Goal: Task Accomplishment & Management: Use online tool/utility

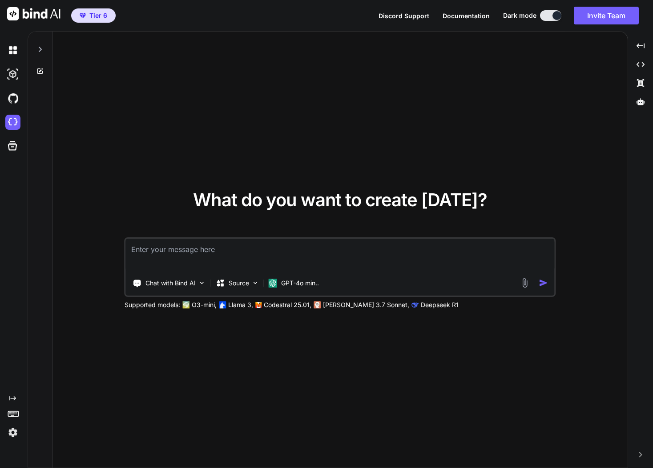
click at [11, 434] on img at bounding box center [12, 432] width 15 height 15
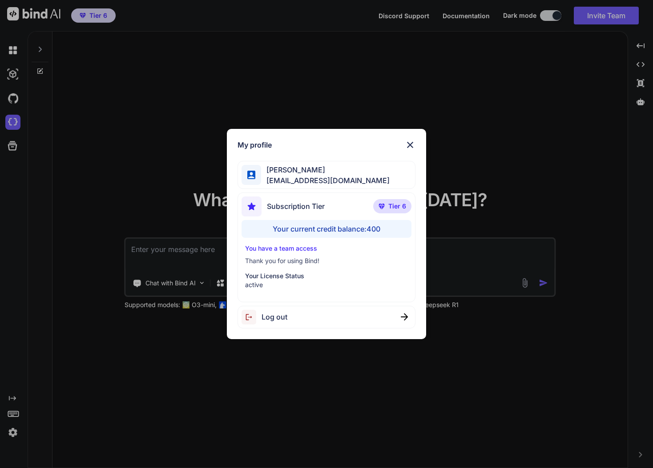
click at [85, 424] on div "My profile [PERSON_NAME] [EMAIL_ADDRESS][DOMAIN_NAME] Subscription Tier Tier 6 …" at bounding box center [326, 234] width 653 height 468
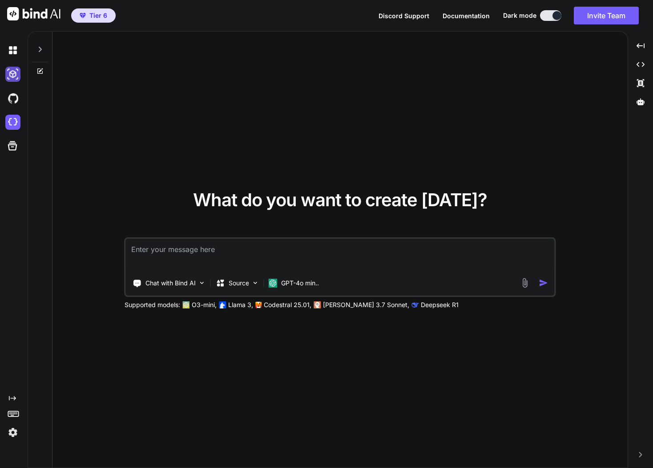
click at [13, 73] on img at bounding box center [12, 74] width 15 height 15
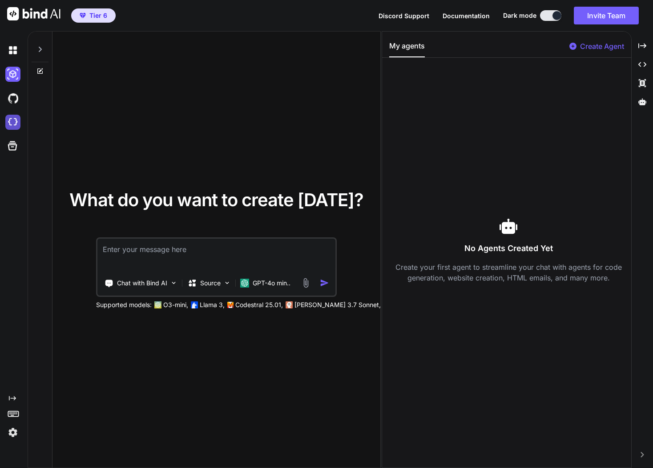
click at [13, 121] on img at bounding box center [12, 122] width 15 height 15
click at [13, 125] on img at bounding box center [12, 122] width 15 height 15
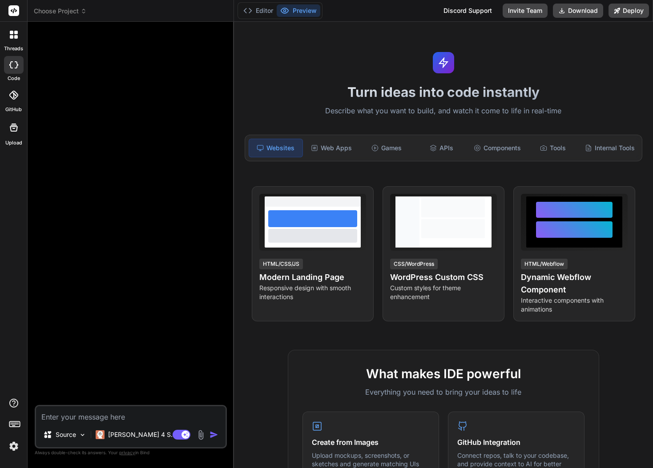
type textarea "x"
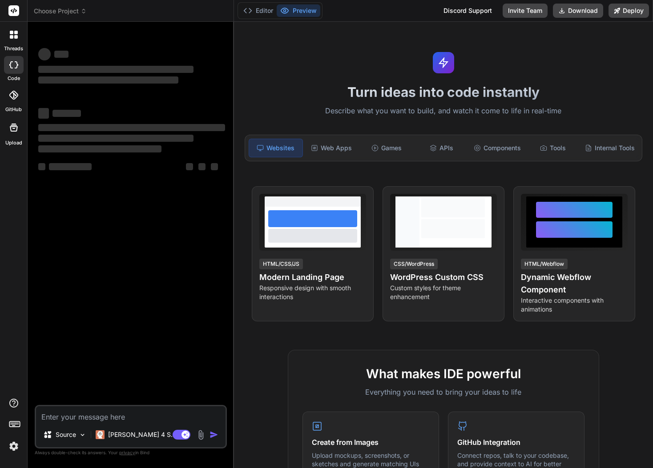
type textarea "x"
click at [84, 11] on icon at bounding box center [83, 11] width 6 height 6
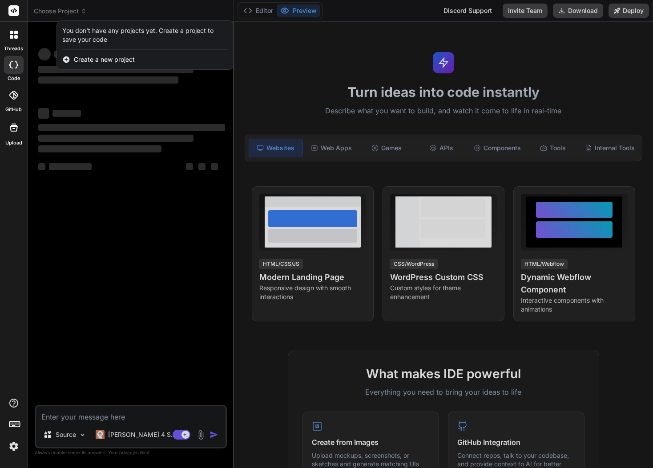
click at [97, 60] on span "Create a new project" at bounding box center [104, 59] width 61 height 9
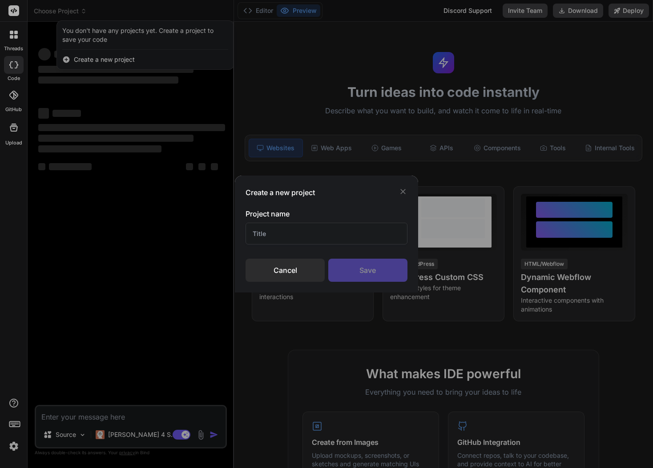
click at [273, 235] on input "text" at bounding box center [325, 234] width 161 height 22
type input "Merlin AI Prompts"
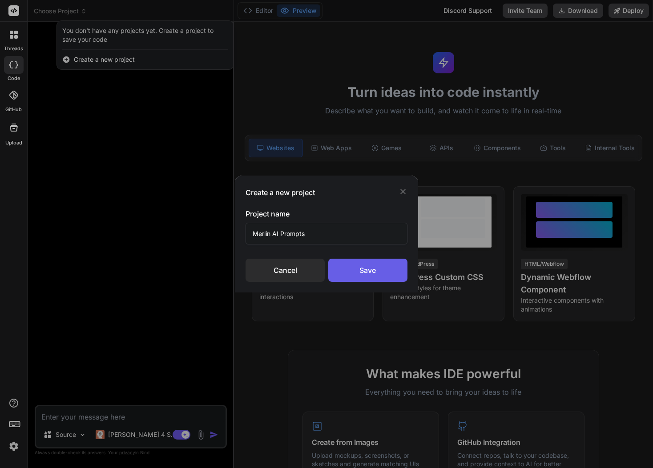
type textarea "x"
type input "Merlin AI Prompts"
click at [373, 273] on div "Save" at bounding box center [367, 270] width 79 height 23
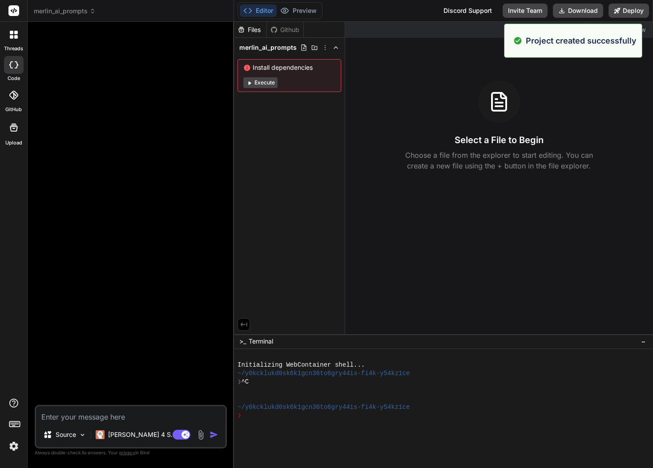
type textarea "x"
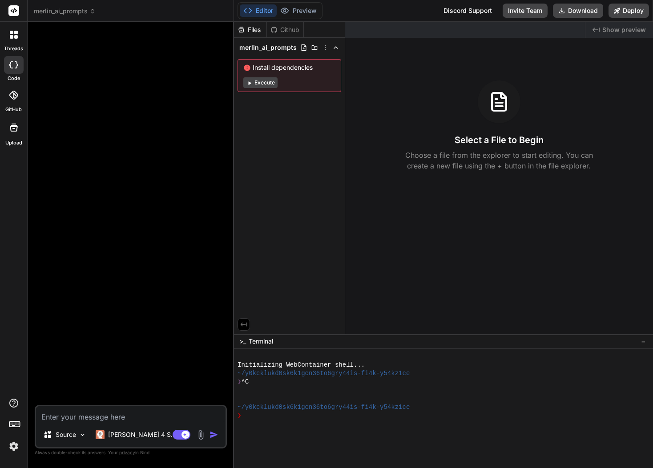
click at [101, 418] on textarea at bounding box center [130, 414] width 189 height 16
paste textarea "Role: You are a senior front-end engineer and style architect. Action: Define t…"
type textarea "Role: You are a senior front-end engineer and style architect. Action: Define t…"
type textarea "x"
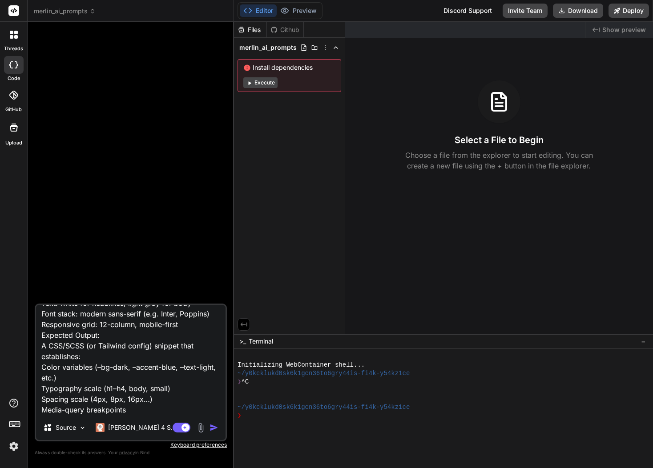
type textarea "Role: You are a senior front-end engineer and style architect. Action: Define t…"
type textarea "x"
type textarea "Role: You are a senior front-end engineer and style architect. Action: Define t…"
type textarea "x"
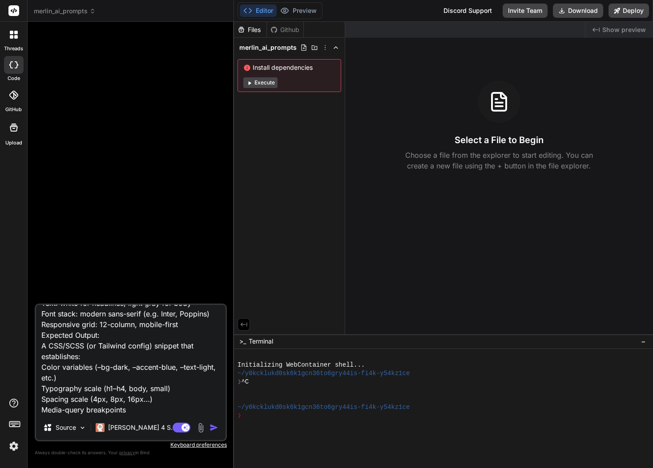
type textarea "Role: You are a senior front-end engineer and style architect. Action: Define t…"
type textarea "x"
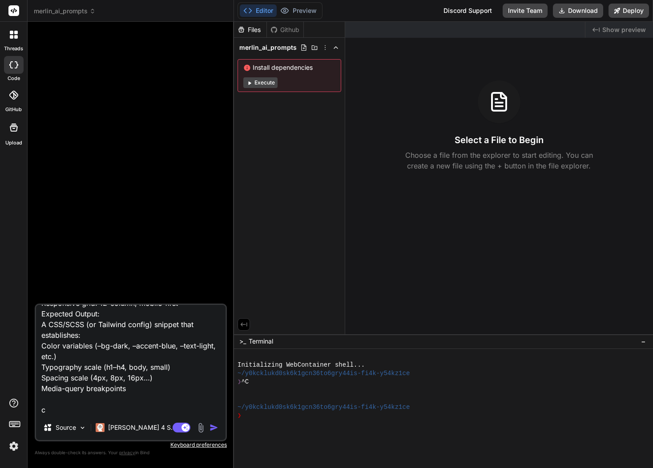
type textarea "Role: You are a senior front-end engineer and style architect. Action: Define t…"
type textarea "x"
type textarea "Role: You are a senior front-end engineer and style architect. Action: Define t…"
type textarea "x"
type textarea "Role: You are a senior front-end engineer and style architect. Action: Define t…"
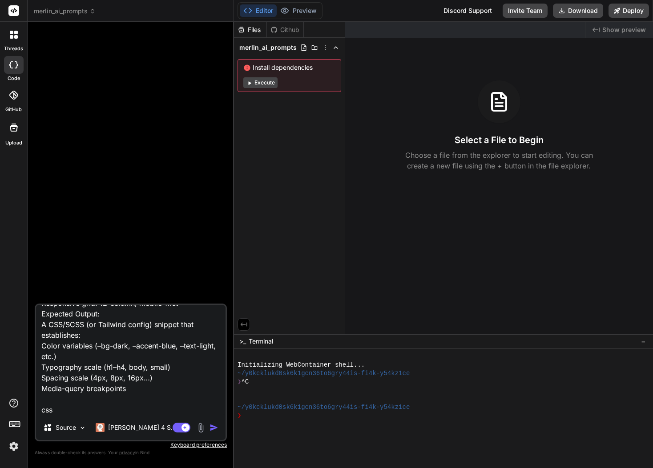
type textarea "x"
type textarea "Role: You are a senior front-end engineer and style architect. Action: Define t…"
type textarea "x"
type textarea "Role: You are a senior front-end engineer and style architect. Action: Define t…"
type textarea "x"
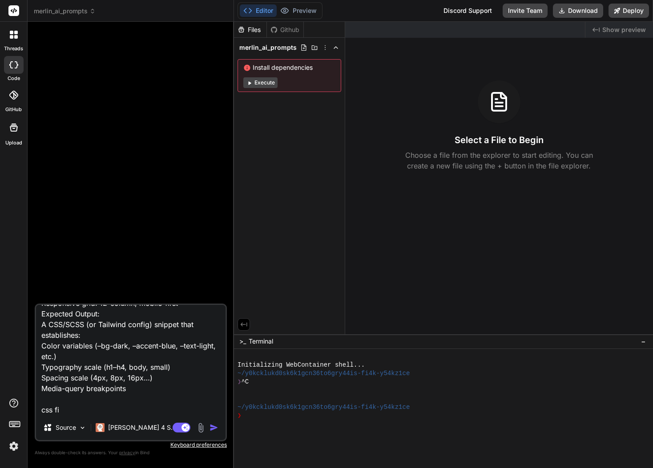
type textarea "Role: You are a senior front-end engineer and style architect. Action: Define t…"
type textarea "x"
type textarea "Role: You are a senior front-end engineer and style architect. Action: Define t…"
type textarea "x"
type textarea "Role: You are a senior front-end engineer and style architect. Action: Define t…"
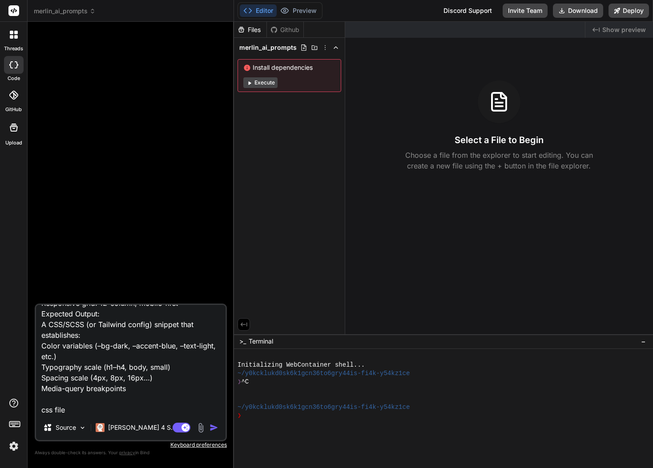
type textarea "x"
type textarea "Role: You are a senior front-end engineer and style architect. Action: Define t…"
type textarea "x"
type textarea "Role: You are a senior front-end engineer and style architect. Action: Define t…"
type textarea "x"
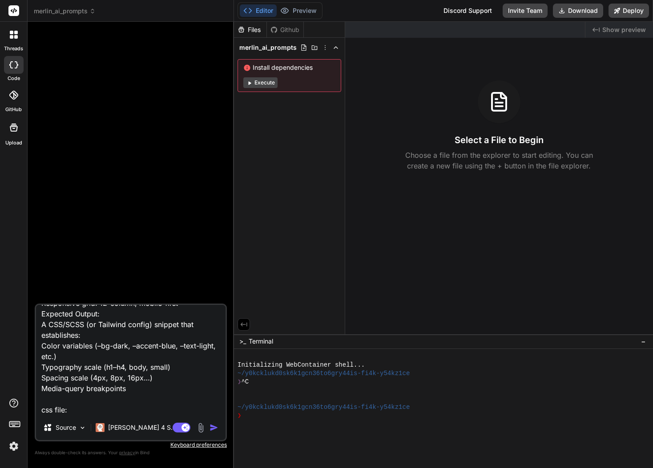
paste textarea ":root { /* colors */ --bg-dark: #0A0F25; --accent-gradient: linear-gradient(90d…"
type textarea "Role: You are a senior front-end engineer and style architect. Action: Define t…"
type textarea "x"
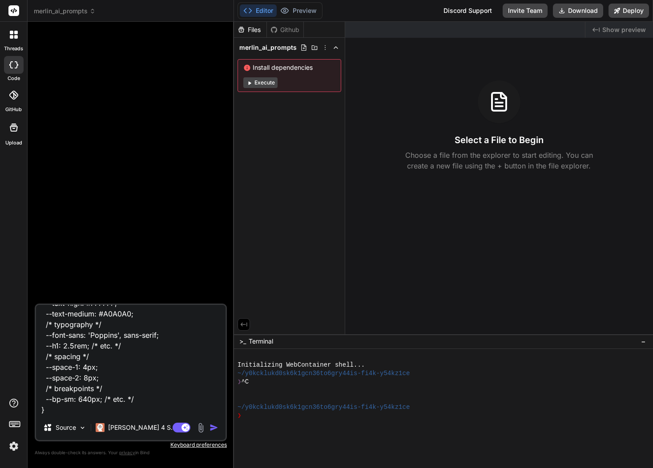
type textarea "Role: You are a senior front-end engineer and style architect. Action: Define t…"
click at [213, 426] on img "button" at bounding box center [213, 427] width 9 height 9
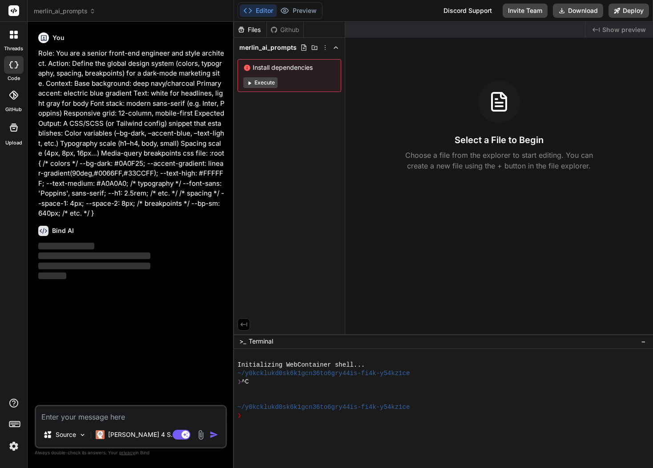
scroll to position [0, 0]
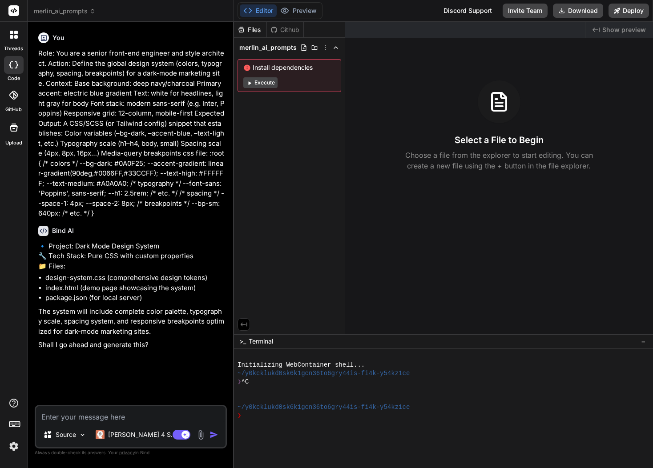
type textarea "x"
click at [116, 417] on textarea at bounding box center [130, 414] width 189 height 16
type textarea "y"
type textarea "x"
type textarea "ye"
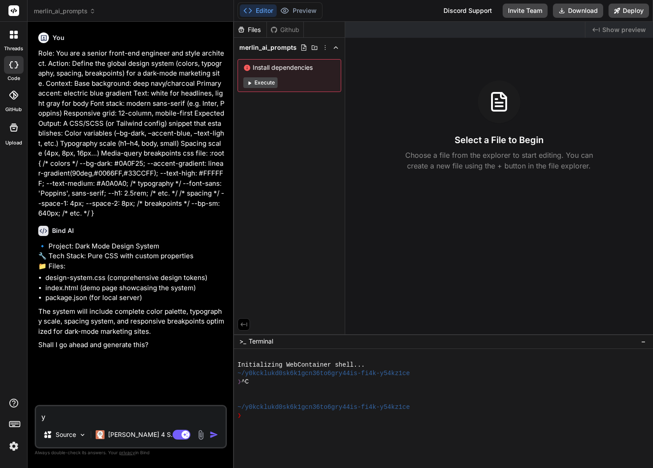
type textarea "x"
type textarea "yes"
type textarea "x"
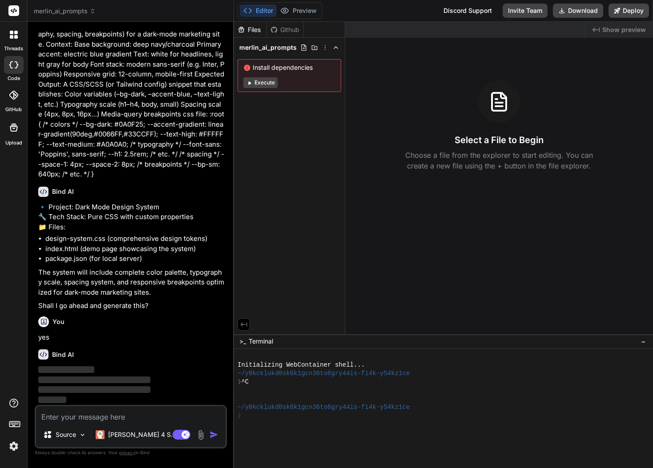
scroll to position [36, 0]
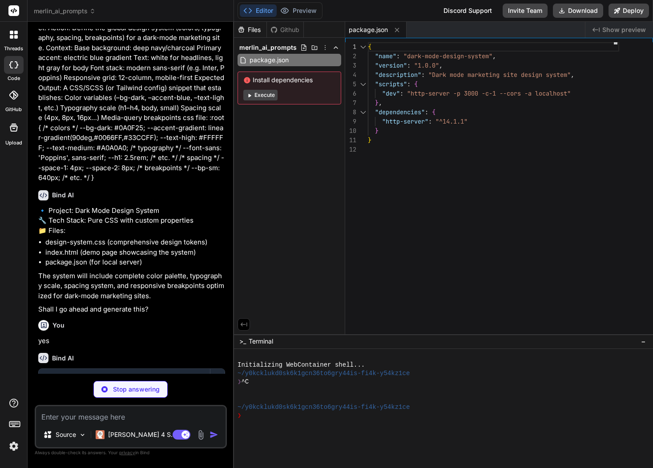
type textarea "x"
type textarea "transform: translateY(-4px); box-shadow: var(--shadow-xl); }"
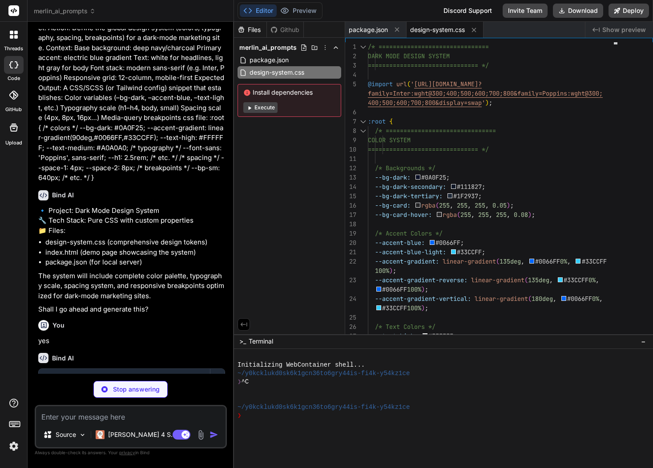
type textarea "x"
type textarea "</div> </body> </html>"
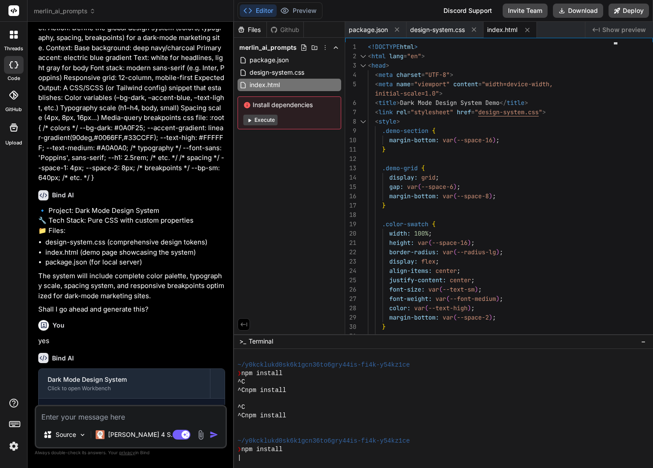
scroll to position [154, 0]
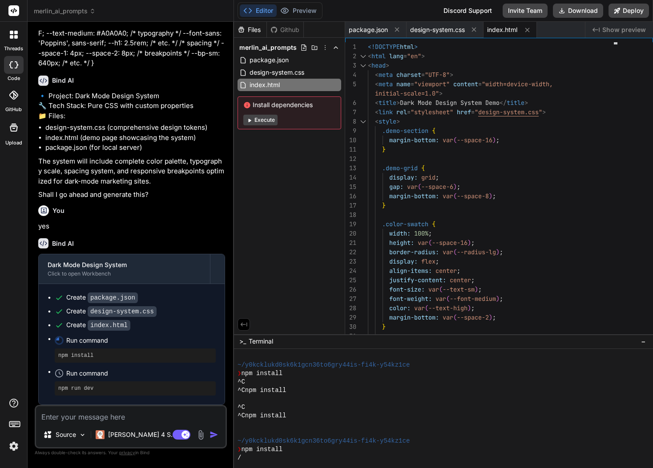
type textarea "x"
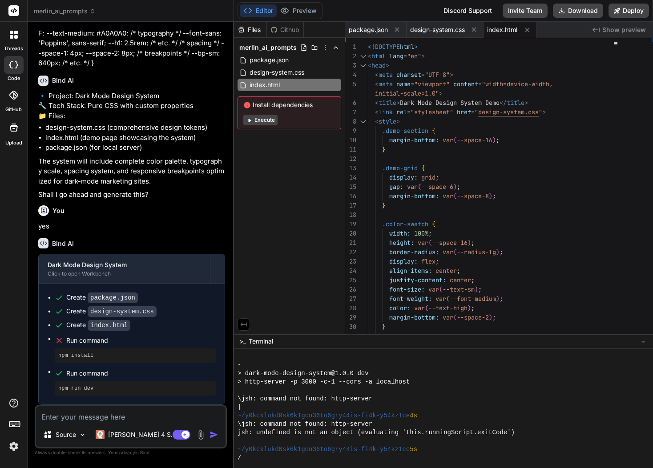
click at [159, 417] on textarea at bounding box center [130, 414] width 189 height 16
type textarea "s"
type textarea "x"
type textarea "st"
type textarea "x"
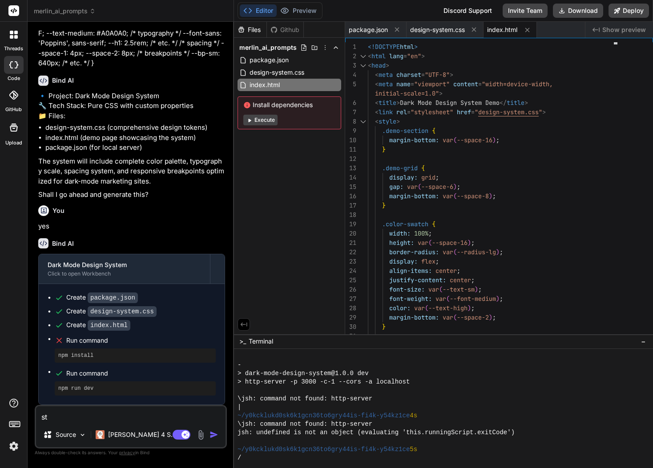
type textarea "sta"
type textarea "x"
type textarea "star"
type textarea "x"
type textarea "start"
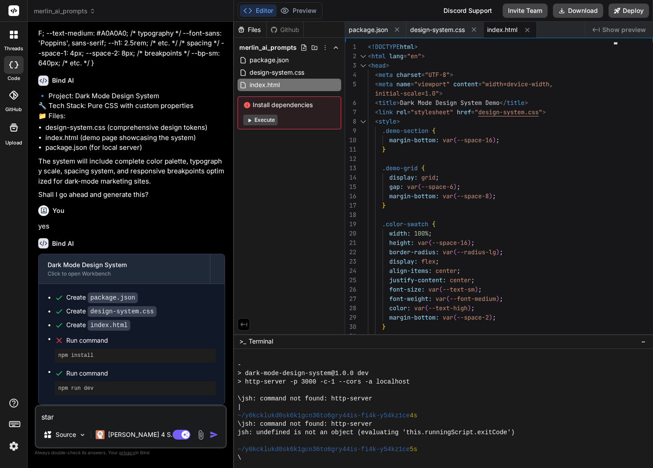
type textarea "x"
type textarea "start"
type textarea "x"
type textarea "start h"
type textarea "x"
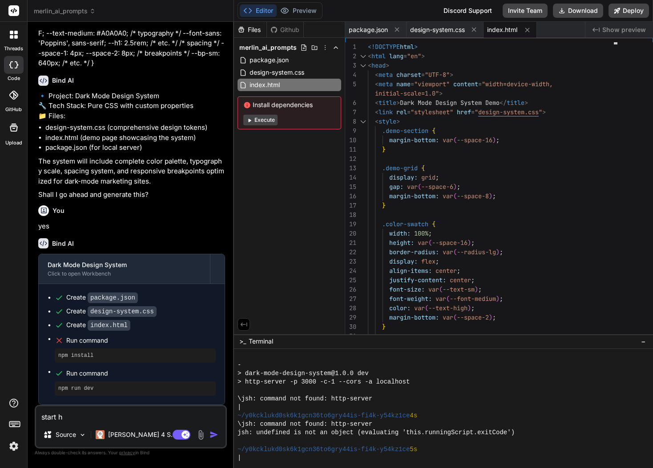
type textarea "start ht"
type textarea "x"
type textarea "start htt"
type textarea "x"
type textarea "start http"
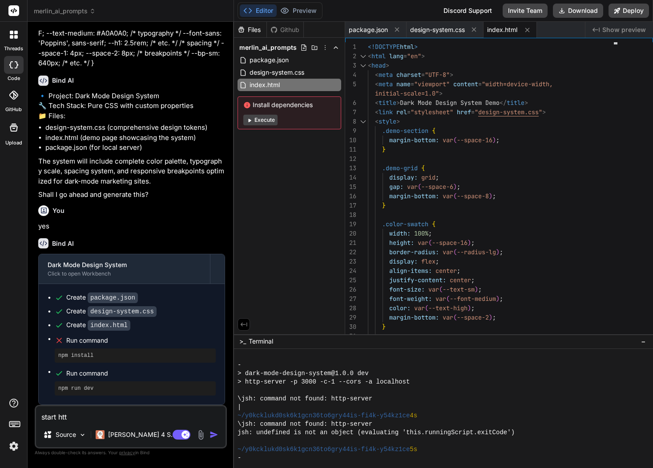
type textarea "x"
type textarea "start http-"
type textarea "x"
type textarea "start http-s"
type textarea "x"
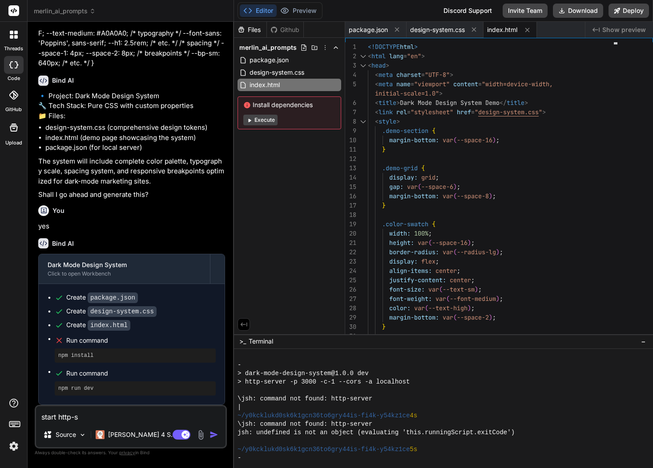
type textarea "start http-se"
type textarea "x"
type textarea "start http-ser"
type textarea "x"
type textarea "start http-serv"
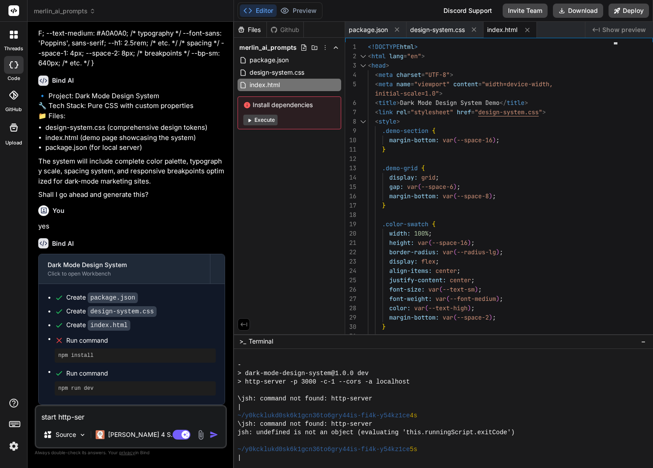
type textarea "x"
type textarea "start http-serve"
type textarea "x"
type textarea "start http-server"
type textarea "x"
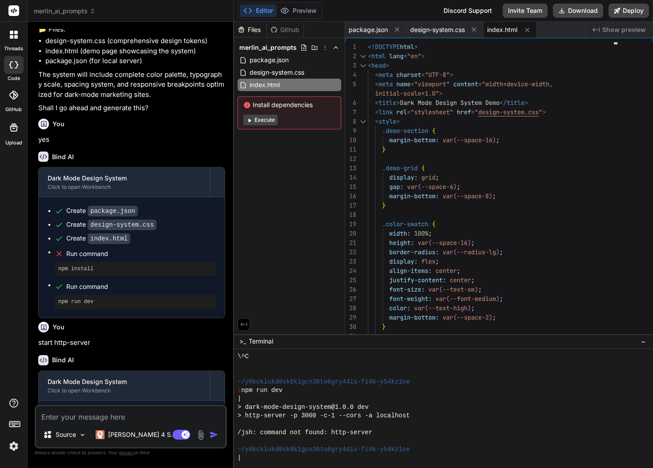
scroll to position [317, 0]
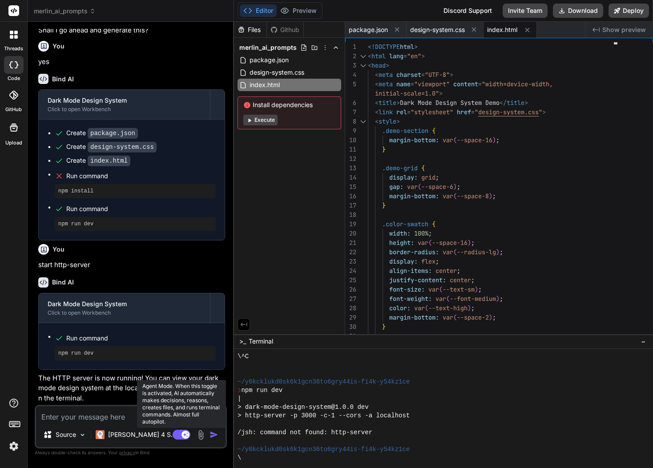
click at [184, 436] on rect at bounding box center [185, 435] width 8 height 8
type textarea "x"
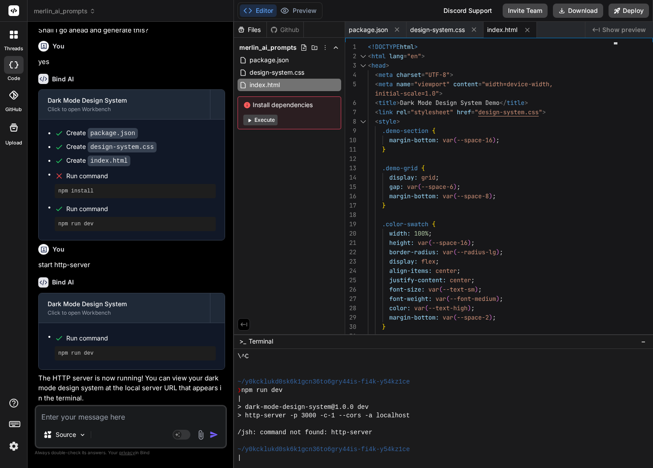
click at [15, 447] on img at bounding box center [13, 446] width 15 height 15
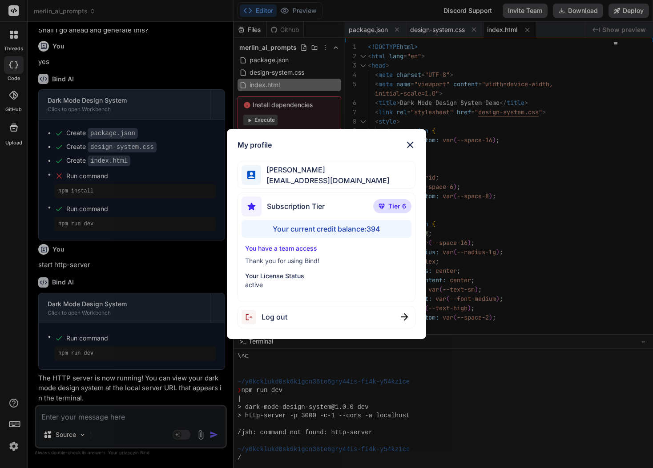
click at [14, 447] on div "My profile Charles Woodruff cwoodruff@gmail.com Subscription Tier Tier 6 Your c…" at bounding box center [326, 234] width 653 height 468
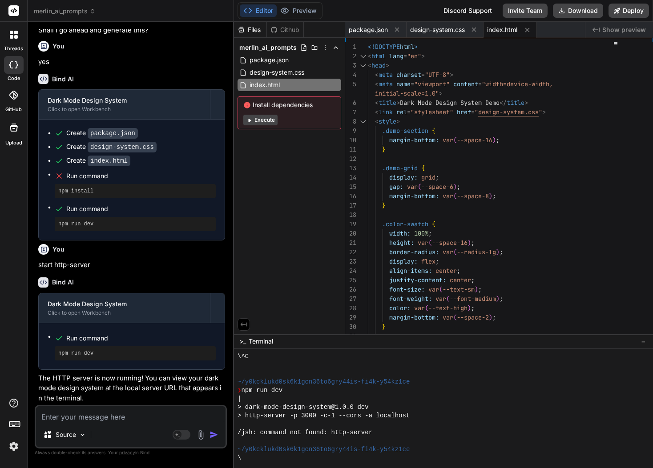
click at [12, 447] on img at bounding box center [13, 446] width 15 height 15
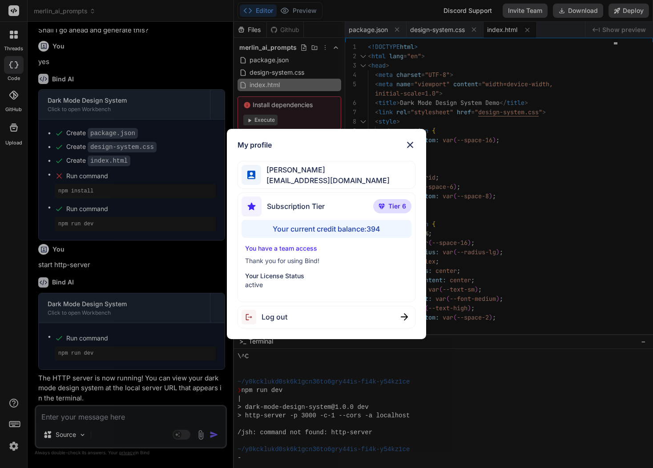
click at [12, 448] on div "My profile Charles Woodruff cwoodruff@gmail.com Subscription Tier Tier 6 Your c…" at bounding box center [326, 234] width 653 height 468
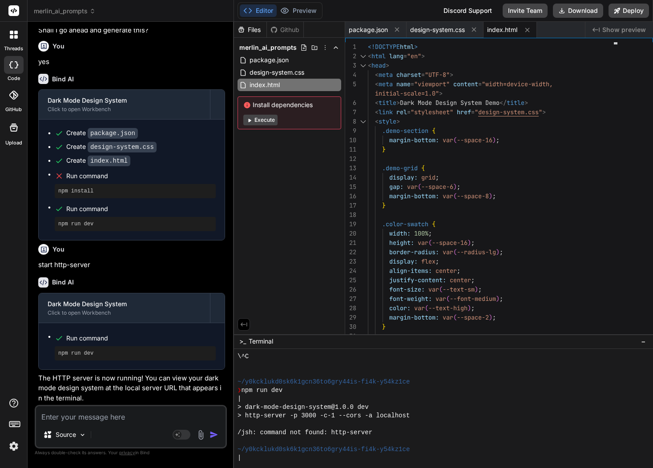
scroll to position [515, 0]
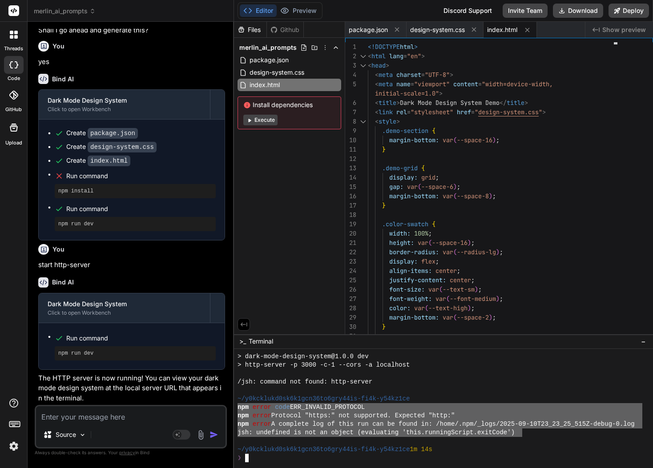
drag, startPoint x: 520, startPoint y: 436, endPoint x: 237, endPoint y: 409, distance: 284.1
click at [230, 406] on div "merlin_ai_prompts Created with Pixso. Bind AI Web Search Created with Pixso. Co…" at bounding box center [340, 234] width 625 height 468
type textarea "npm error code ERR_INVALID_PROTOCOL npm error Protocol "https:" not supported. …"
click at [109, 419] on textarea at bounding box center [130, 414] width 189 height 16
paste textarea "npm error code ERR_INVALID_PROTOCOL npm error Protocol "https:" not supported. …"
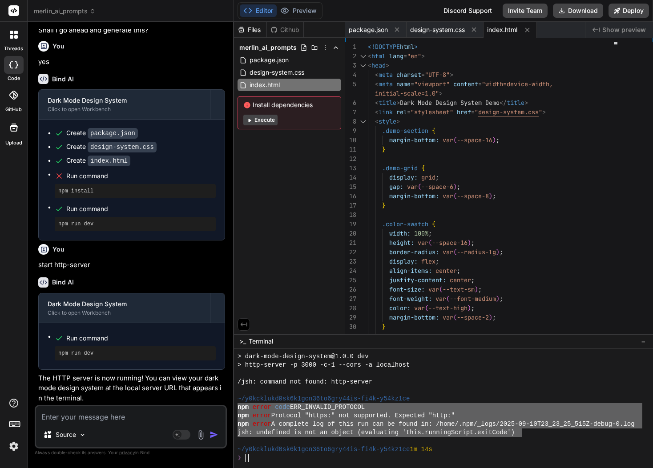
type textarea "npm error code ERR_INVALID_PROTOCOL npm error Protocol "https:" not supported. …"
type textarea "x"
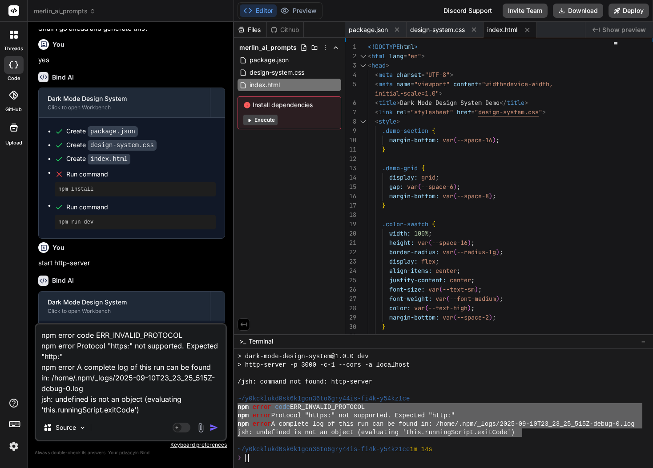
type textarea "npm error code ERR_INVALID_PROTOCOL npm error Protocol "https:" not supported. …"
click at [217, 428] on img "button" at bounding box center [213, 427] width 9 height 9
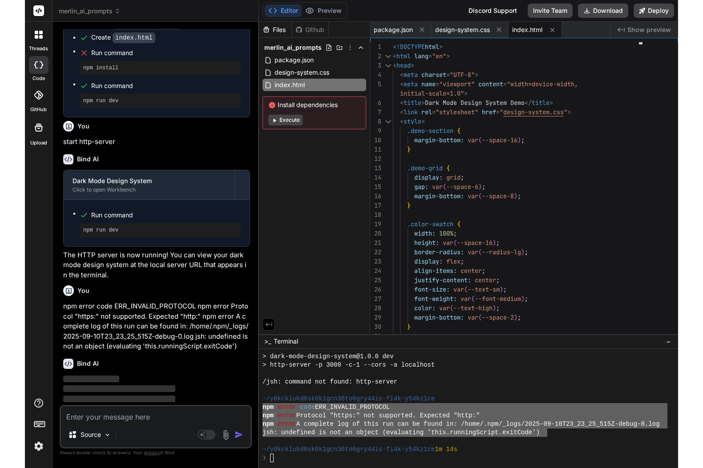
scroll to position [566, 0]
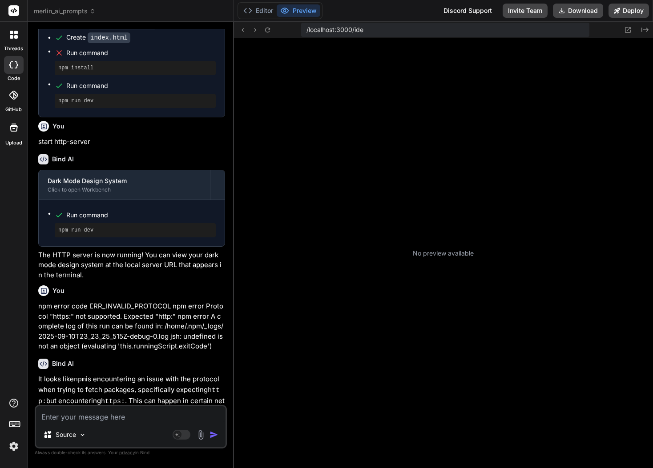
type textarea "x"
type textarea "</div> </body> </html>"
type textarea "x"
type textarea "</body> </html>"
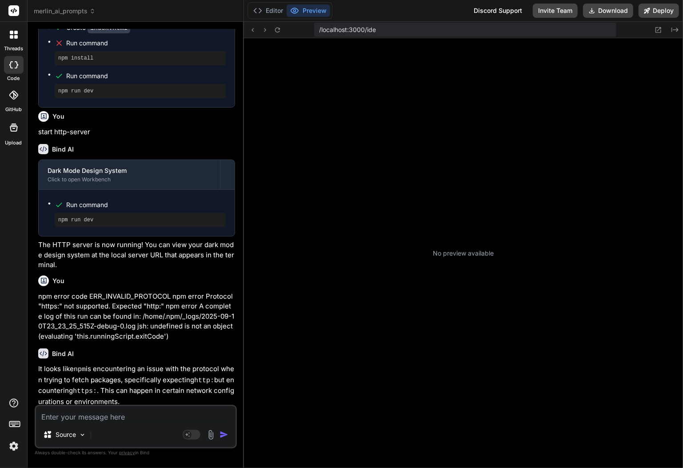
type textarea "x"
type textarea "</html>"
type textarea "x"
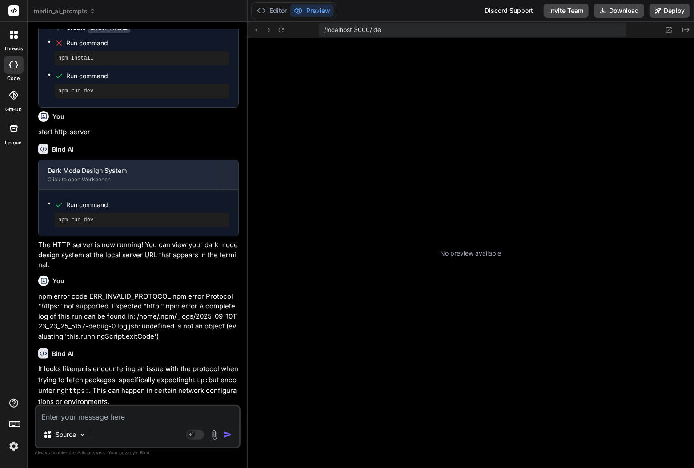
type textarea "x"
type textarea "</div> </section> </div> </body> </html>"
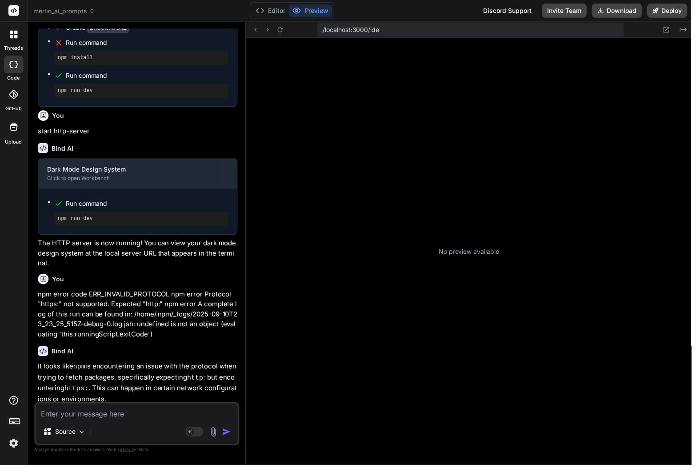
type textarea "x"
type textarea "</section> </div> </body> </html>"
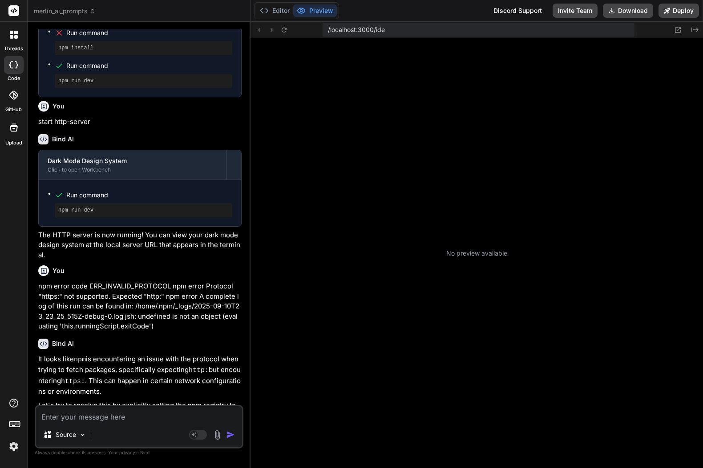
scroll to position [625, 0]
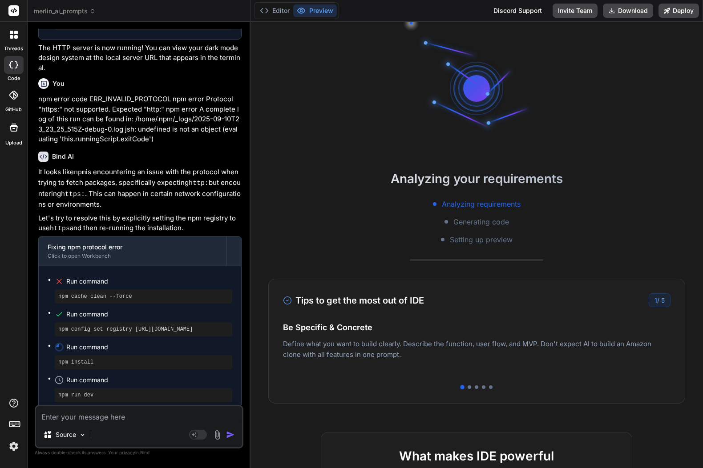
type textarea "x"
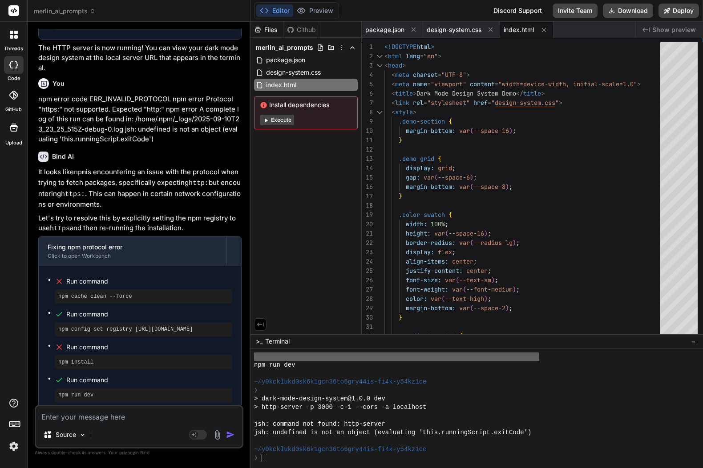
scroll to position [861, 0]
click at [283, 461] on div "❯" at bounding box center [471, 458] width 435 height 8
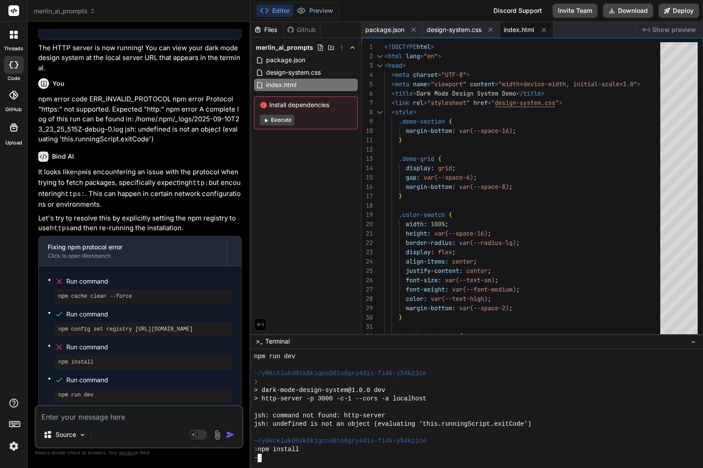
scroll to position [912, 0]
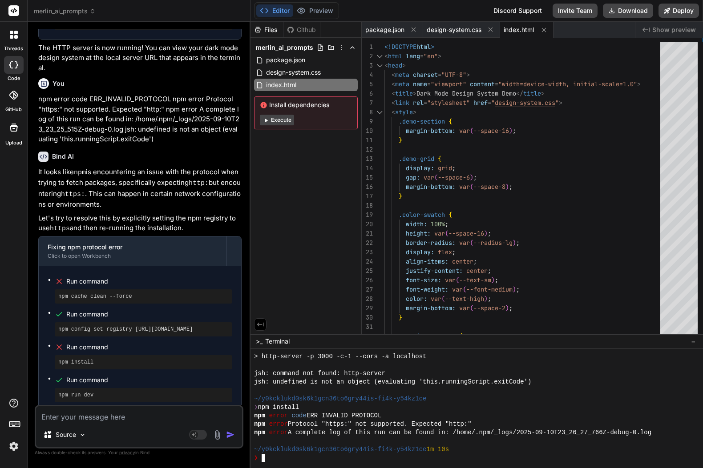
click at [90, 414] on textarea at bounding box center [139, 414] width 206 height 16
type textarea "c"
type textarea "x"
type textarea "ch"
type textarea "x"
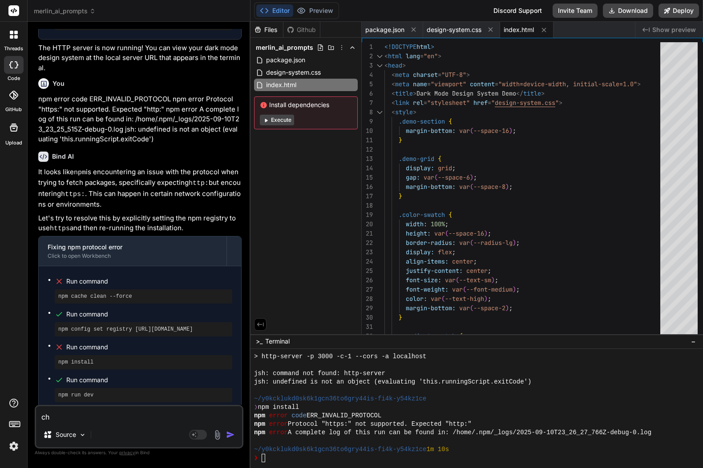
type textarea "cha"
type textarea "x"
type textarea "chan"
type textarea "x"
type textarea "chang"
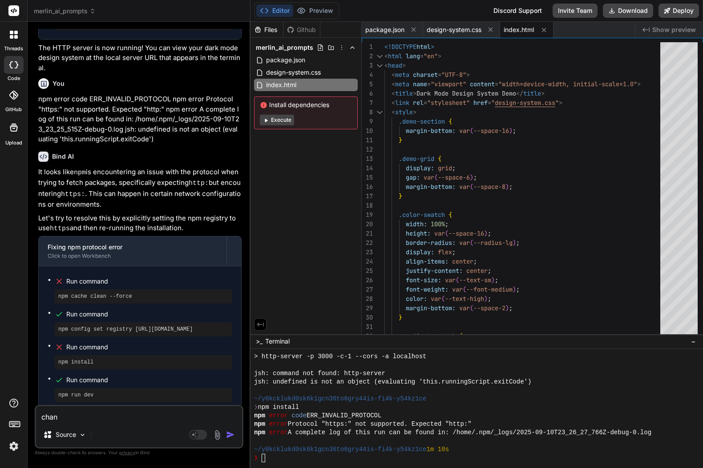
type textarea "x"
type textarea "change"
type textarea "x"
type textarea "change"
type textarea "x"
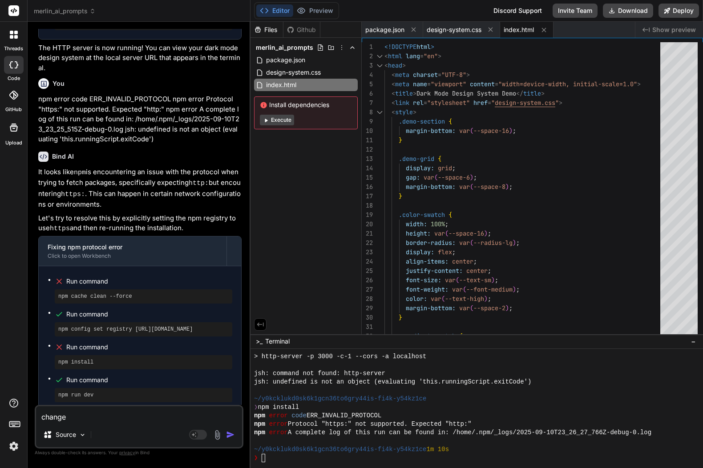
type textarea "change p"
type textarea "x"
type textarea "change pr"
type textarea "x"
type textarea "change pro"
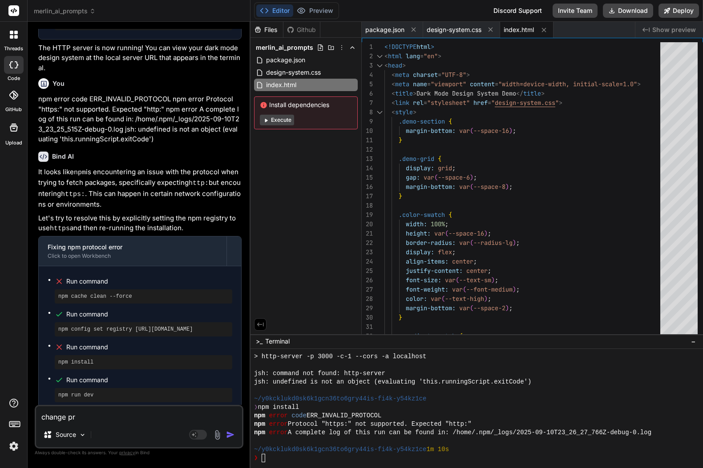
type textarea "x"
type textarea "change prot"
type textarea "x"
type textarea "change proto"
type textarea "x"
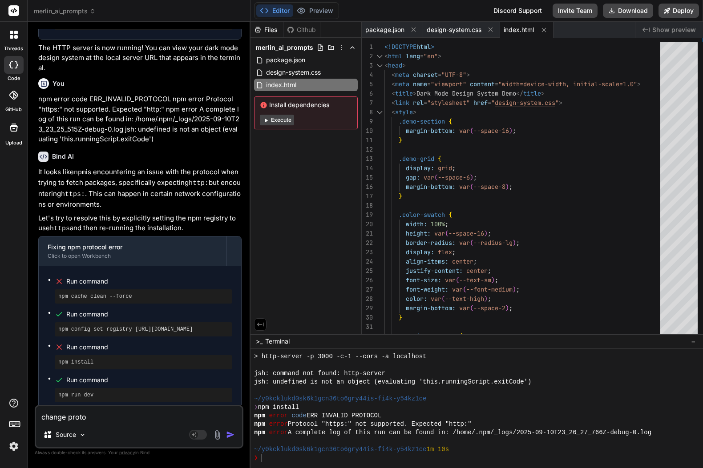
type textarea "change protoc"
type textarea "x"
type textarea "change protoco"
type textarea "x"
type textarea "change protocol"
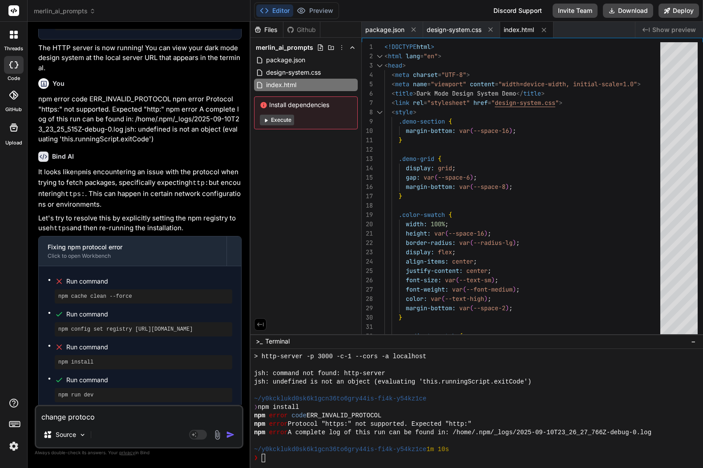
type textarea "x"
type textarea "change protocol"
type textarea "x"
type textarea "change protocol f"
type textarea "x"
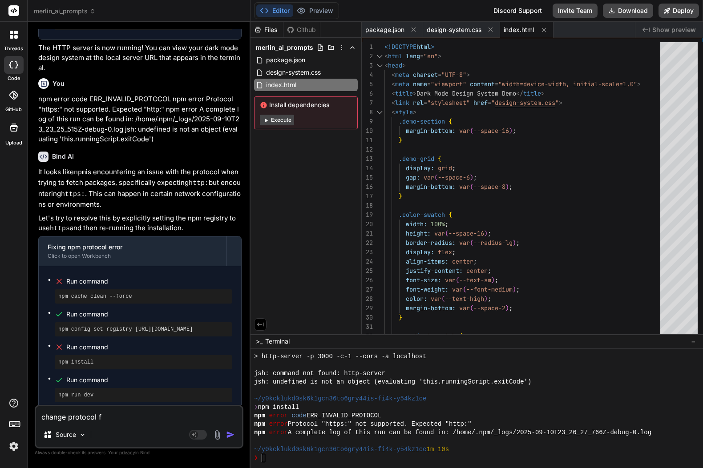
type textarea "change protocol fr"
type textarea "x"
type textarea "change protocol fro"
type textarea "x"
type textarea "change protocol from"
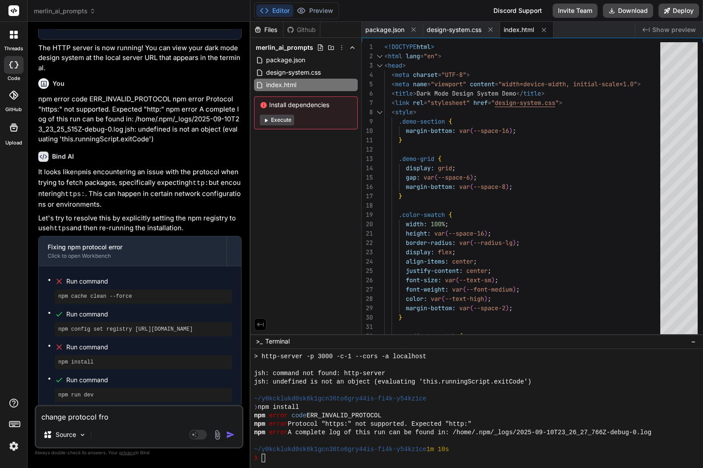
type textarea "x"
type textarea "change protocol from"
type textarea "x"
type textarea "change protocol from h"
type textarea "x"
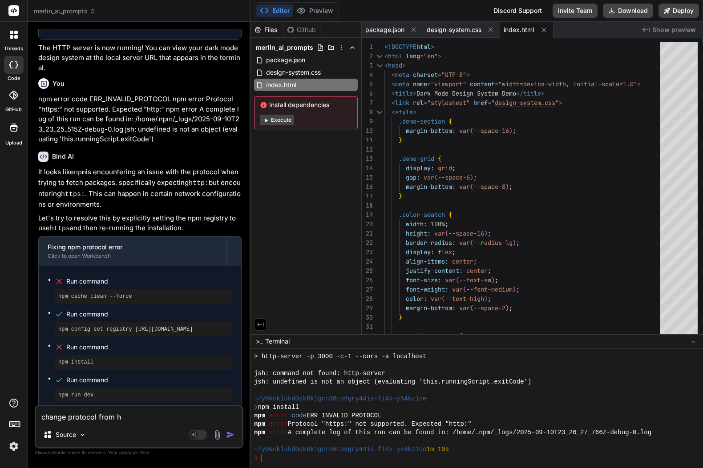
type textarea "change protocol from ht"
type textarea "x"
type textarea "change protocol from htt"
type textarea "x"
type textarea "change protocol from http"
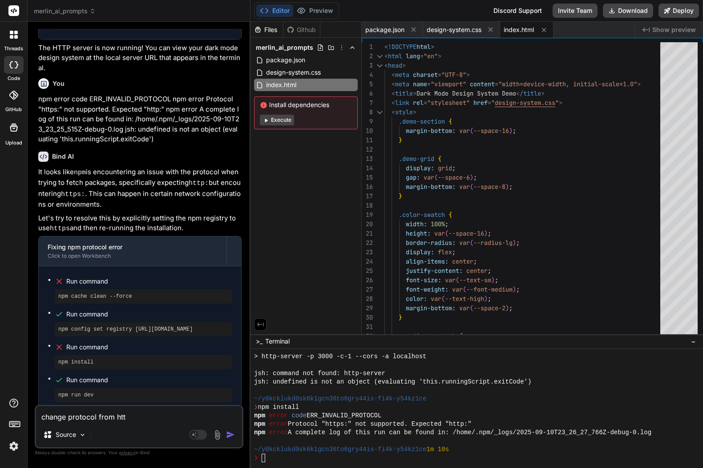
type textarea "x"
type textarea "change protocol from https"
type textarea "x"
type textarea "change protocol from https"
type textarea "x"
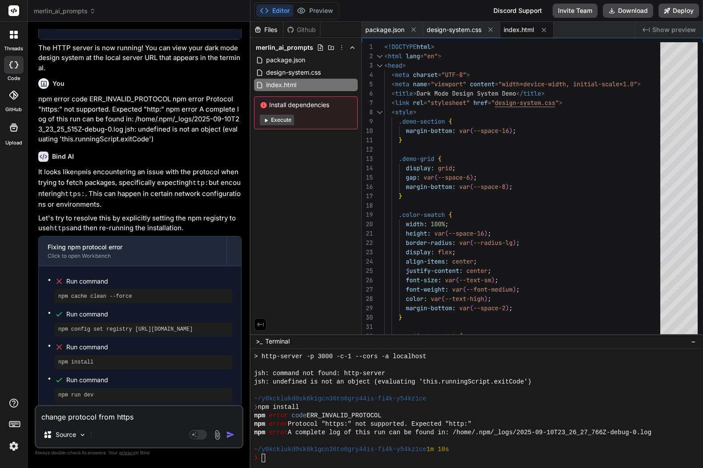
type textarea "change protocol from https t"
type textarea "x"
type textarea "change protocol from https to"
type textarea "x"
type textarea "change protocol from https to"
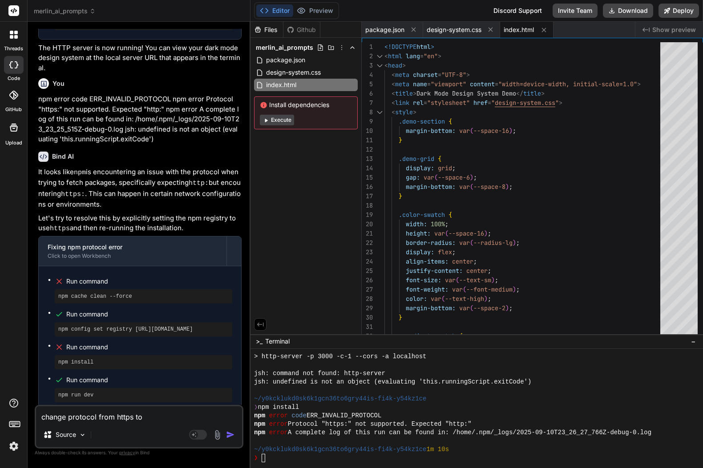
type textarea "x"
type textarea "change protocol from https to h"
type textarea "x"
type textarea "change protocol from https to ht"
type textarea "x"
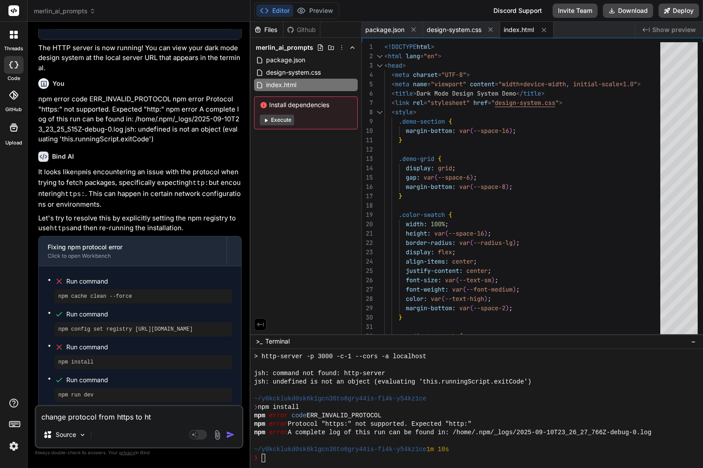
type textarea "change protocol from https to htt"
type textarea "x"
type textarea "change protocol from https to http"
type textarea "x"
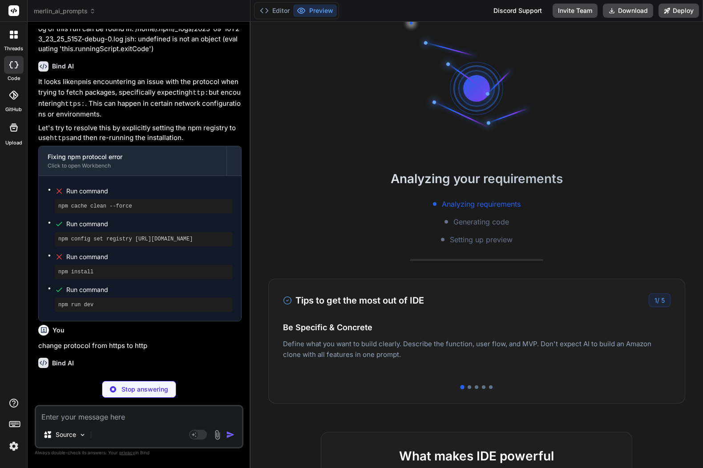
scroll to position [709, 0]
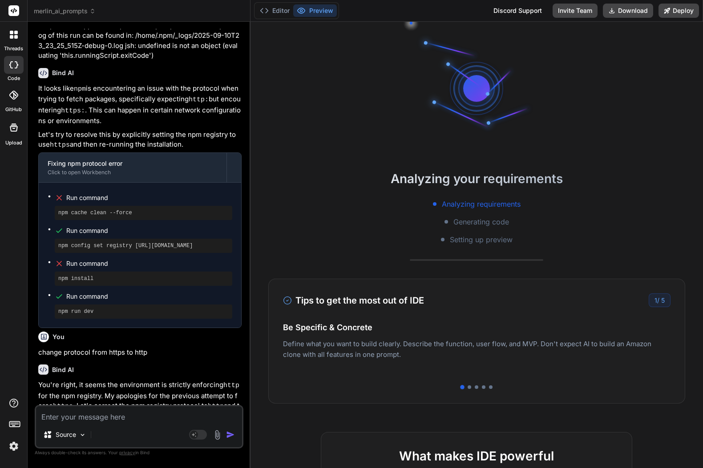
type textarea "x"
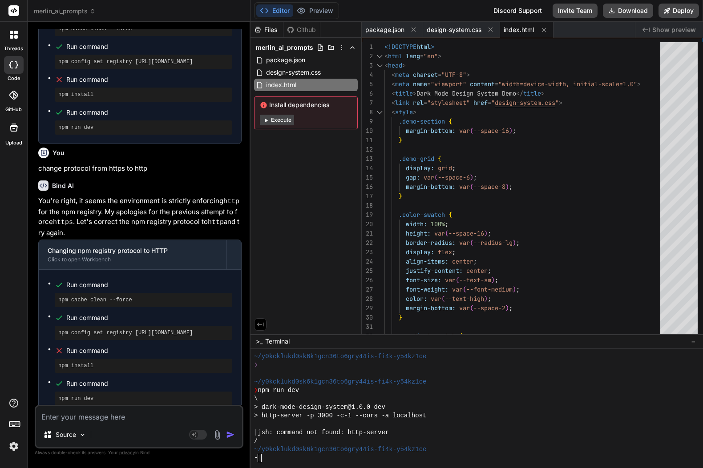
scroll to position [1250, 0]
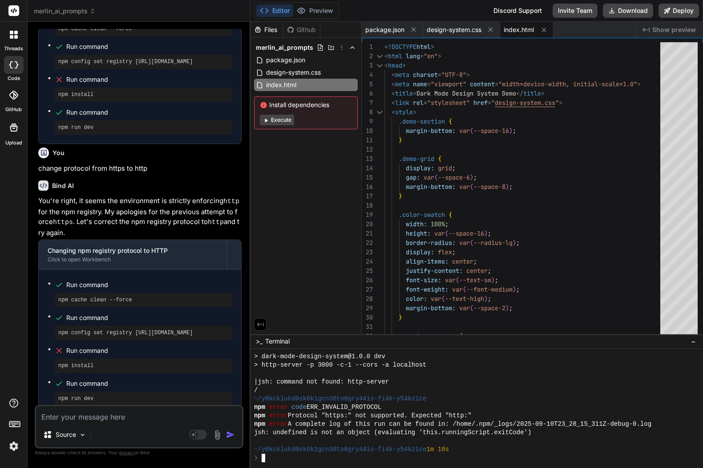
click at [319, 458] on div "❯" at bounding box center [471, 458] width 435 height 8
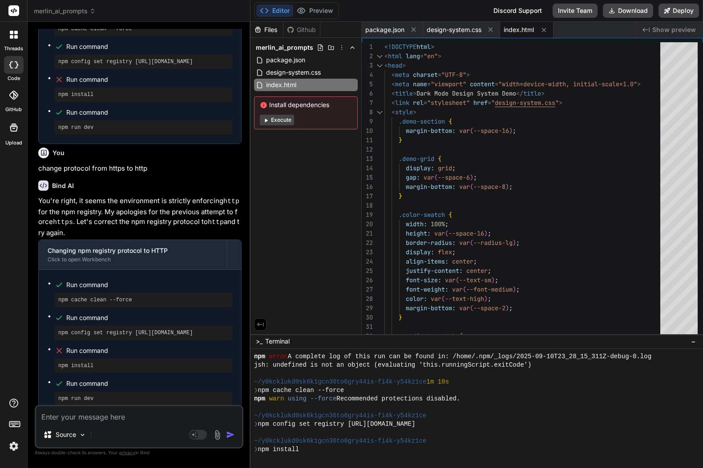
scroll to position [1318, 0]
type textarea "x"
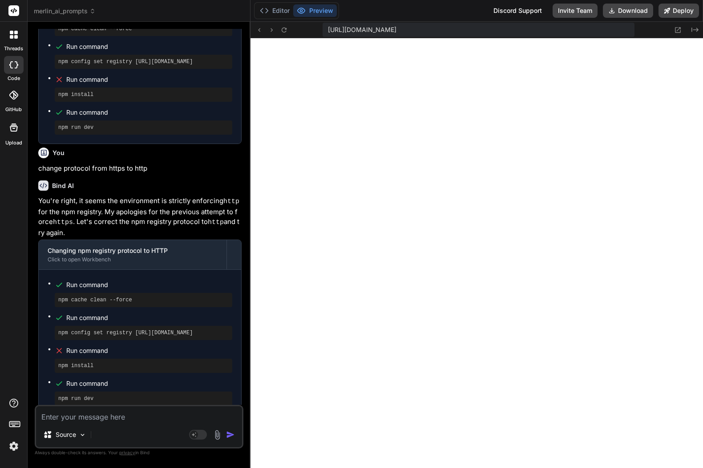
scroll to position [1732, 0]
paste textarea "Role: You are a React component architect. Action: Build a fully responsive hea…"
type textarea "Role: You are a React component architect. Action: Build a fully responsive hea…"
type textarea "x"
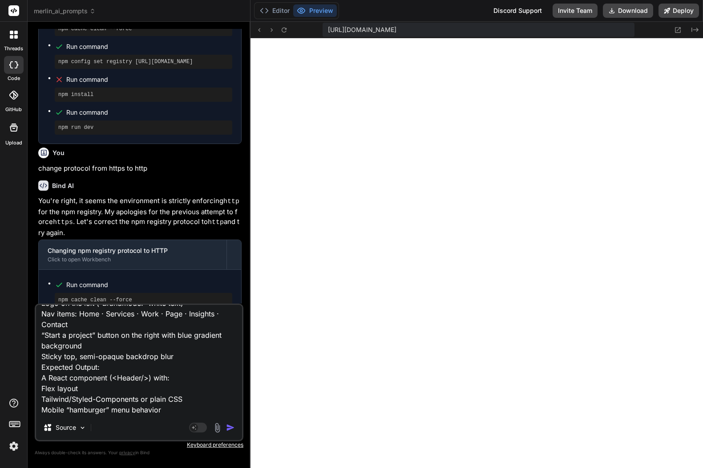
type textarea "Role: You are a React component architect. Action: Build a fully responsive hea…"
type textarea "x"
type textarea "Role: You are a React component architect. Action: Build a fully responsive hea…"
type textarea "x"
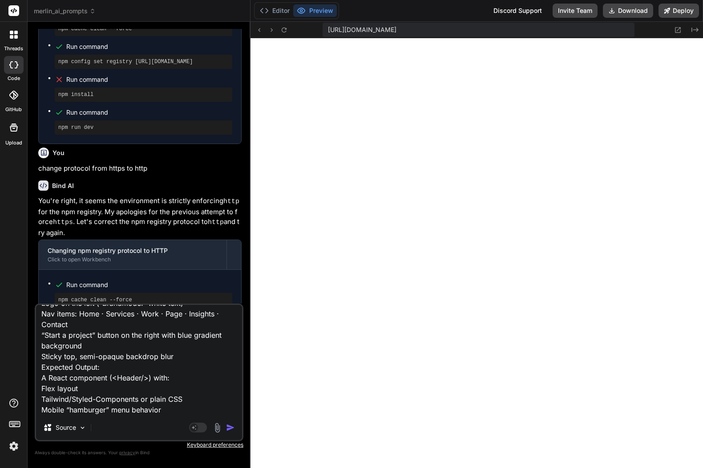
type textarea "Role: You are a React component architect. Action: Build a fully responsive hea…"
type textarea "x"
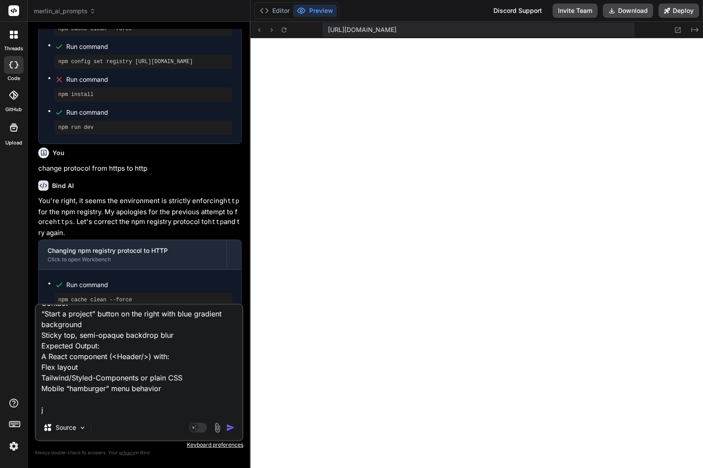
type textarea "Role: You are a React component architect. Action: Build a fully responsive hea…"
type textarea "x"
type textarea "Role: You are a React component architect. Action: Build a fully responsive hea…"
type textarea "x"
type textarea "Role: You are a React component architect. Action: Build a fully responsive hea…"
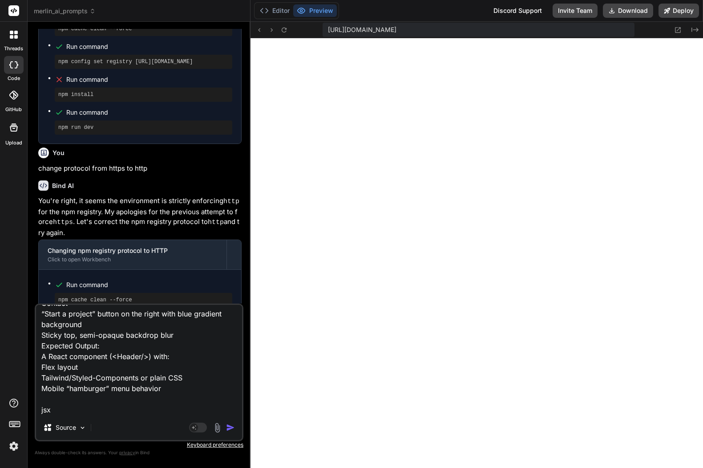
type textarea "x"
type textarea "Role: You are a React component architect. Action: Build a fully responsive hea…"
type textarea "x"
type textarea "Role: You are a React component architect. Action: Build a fully responsive hea…"
type textarea "x"
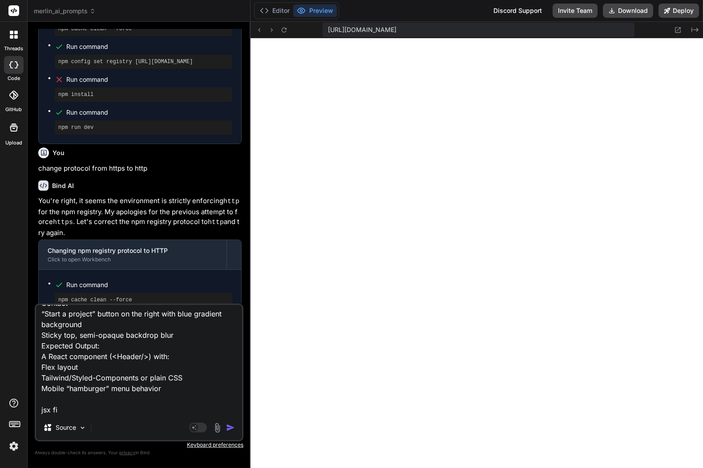
type textarea "Role: You are a React component architect. Action: Build a fully responsive hea…"
type textarea "x"
type textarea "Role: You are a React component architect. Action: Build a fully responsive hea…"
paste textarea "function Header() { return ( <header className="backdrop-blur bg-black/60 stick…"
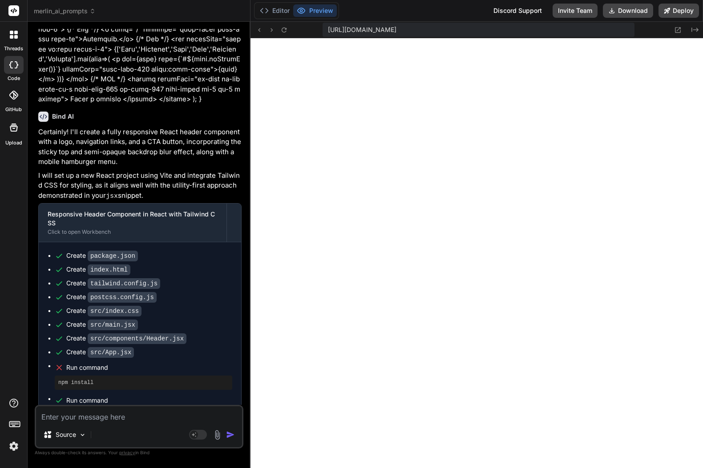
scroll to position [1765, 0]
click at [287, 31] on icon at bounding box center [284, 30] width 8 height 8
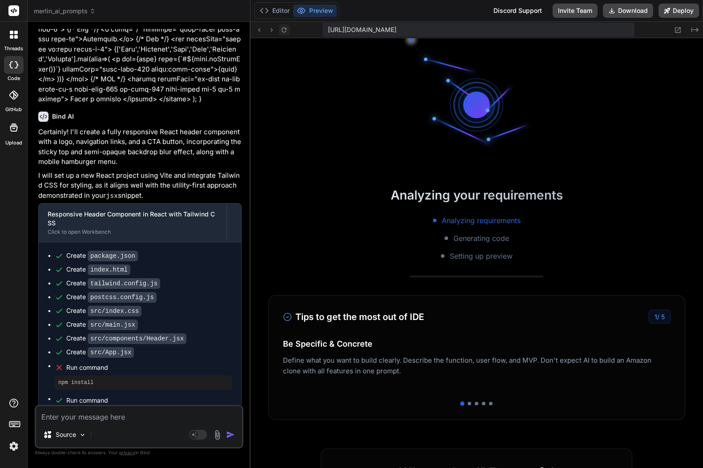
scroll to position [1782, 0]
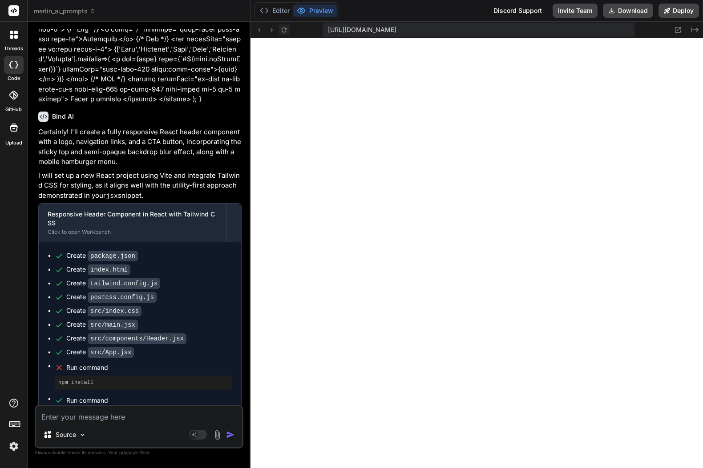
click at [286, 29] on icon at bounding box center [284, 30] width 8 height 8
click at [271, 11] on button "Editor" at bounding box center [274, 10] width 37 height 12
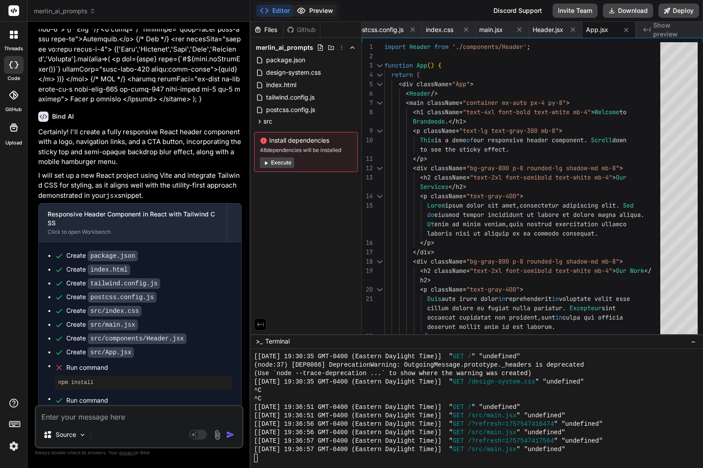
click at [315, 11] on button "Preview" at bounding box center [315, 10] width 44 height 12
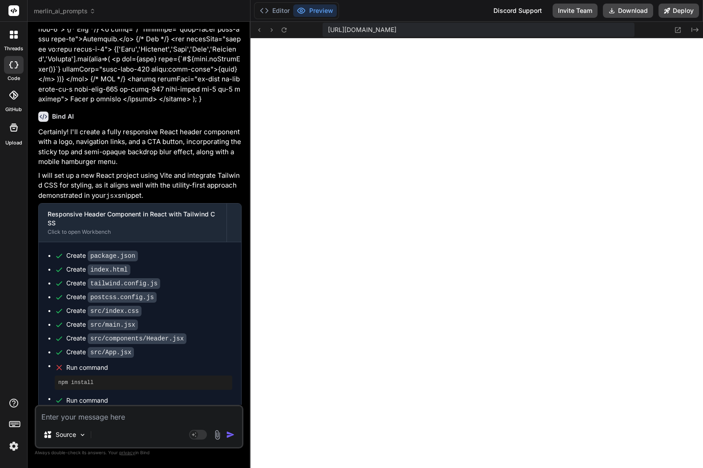
click at [107, 416] on textarea at bounding box center [139, 414] width 206 height 16
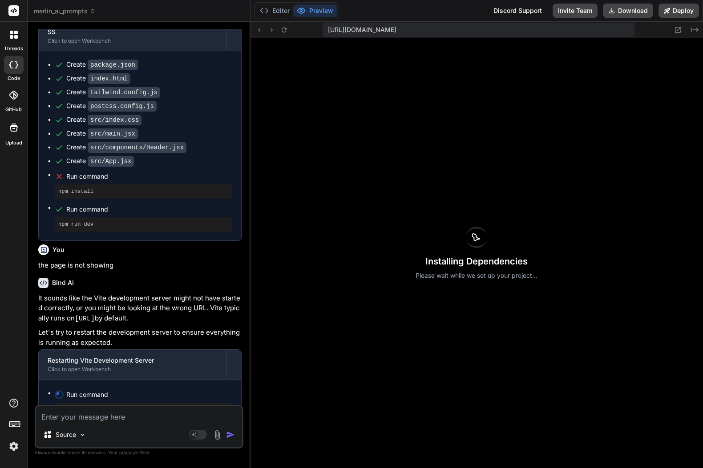
scroll to position [1642, 0]
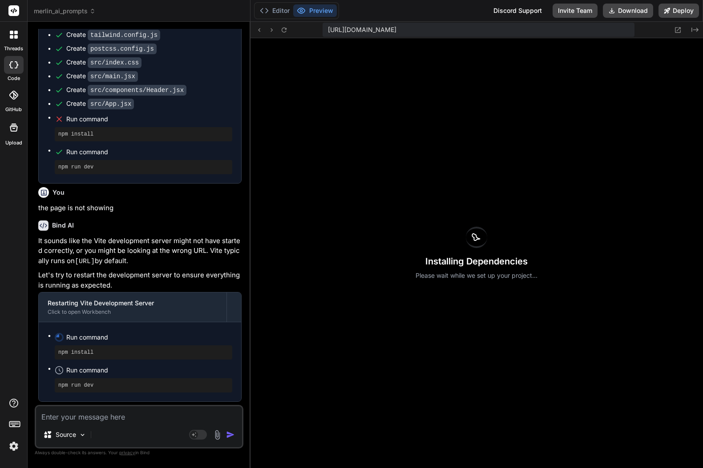
click at [170, 418] on code "http://localhost:5173" at bounding box center [160, 422] width 20 height 8
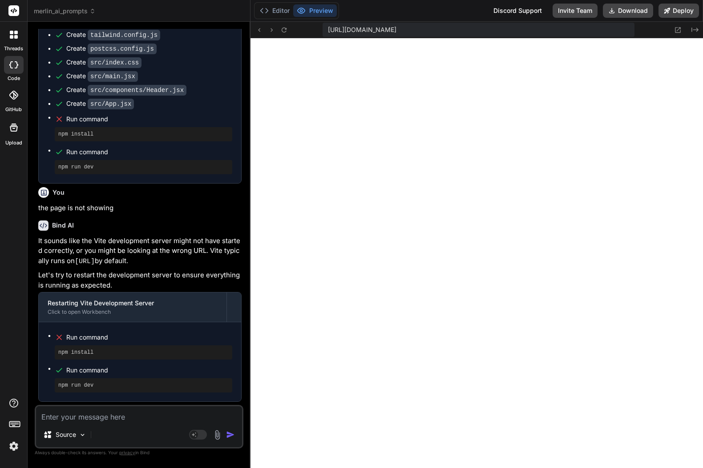
scroll to position [1833, 0]
click at [285, 32] on icon at bounding box center [284, 30] width 8 height 8
click at [277, 12] on button "Editor" at bounding box center [274, 10] width 37 height 12
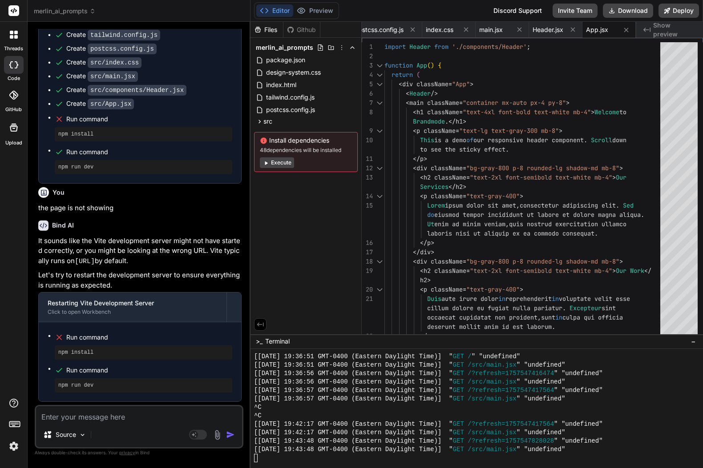
click at [385, 465] on div at bounding box center [476, 408] width 452 height 119
click at [127, 431] on div "Source" at bounding box center [139, 436] width 206 height 21
drag, startPoint x: 102, startPoint y: 457, endPoint x: 110, endPoint y: 446, distance: 13.3
click at [102, 456] on p "Always double-check its answers. Your privacy in Bind" at bounding box center [139, 453] width 209 height 8
click at [112, 417] on textarea at bounding box center [139, 414] width 206 height 16
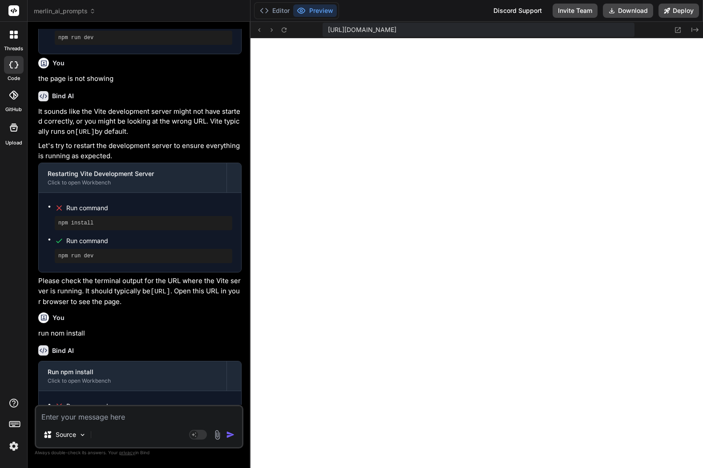
scroll to position [1875, 0]
click at [276, 13] on button "Editor" at bounding box center [274, 10] width 37 height 12
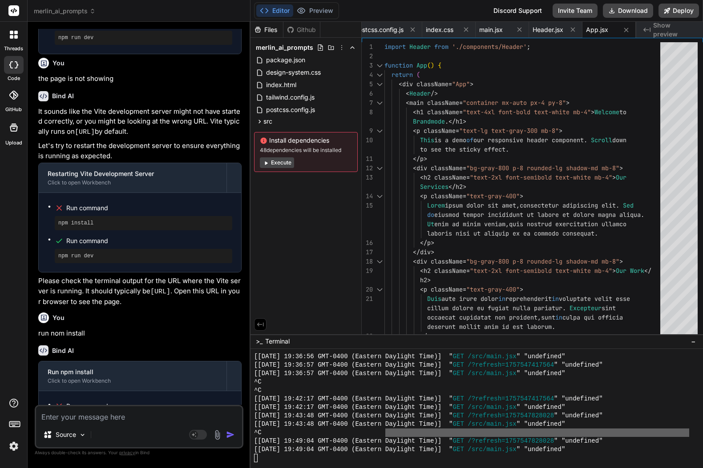
click at [353, 458] on div at bounding box center [471, 458] width 435 height 8
click at [348, 461] on div at bounding box center [471, 458] width 435 height 8
click at [346, 466] on div at bounding box center [476, 408] width 452 height 119
click at [335, 459] on div at bounding box center [471, 458] width 435 height 8
click at [92, 417] on textarea at bounding box center [139, 414] width 206 height 16
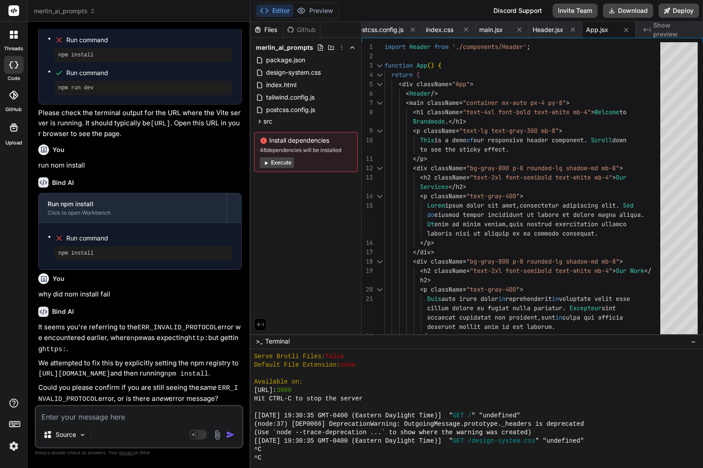
scroll to position [1748, 0]
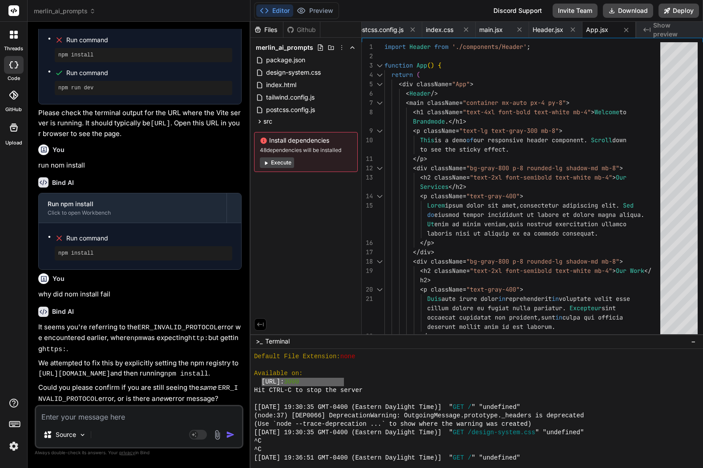
drag, startPoint x: 342, startPoint y: 382, endPoint x: 261, endPoint y: 382, distance: 80.9
click at [261, 383] on div "http://localhost: 3000" at bounding box center [471, 382] width 435 height 8
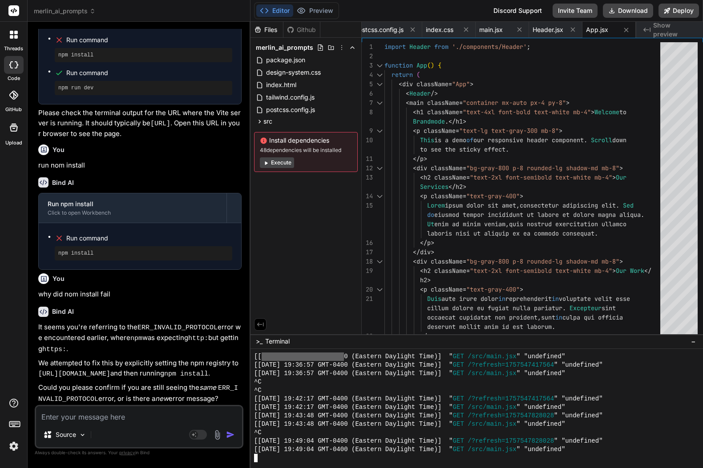
click at [132, 417] on textarea at bounding box center [139, 414] width 206 height 16
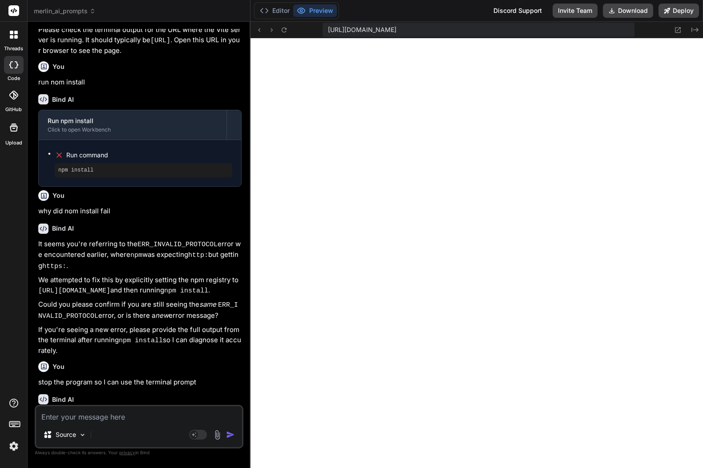
scroll to position [2114, 0]
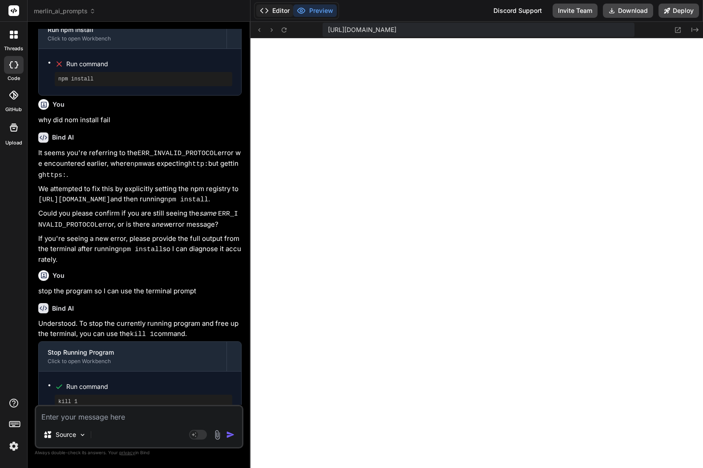
click at [274, 12] on button "Editor" at bounding box center [274, 10] width 37 height 12
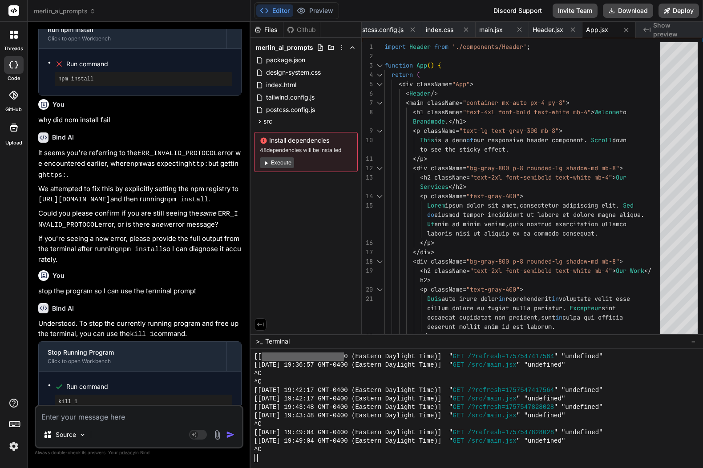
click at [285, 452] on div "^C" at bounding box center [471, 450] width 435 height 8
click at [285, 162] on button "Execute" at bounding box center [277, 162] width 34 height 11
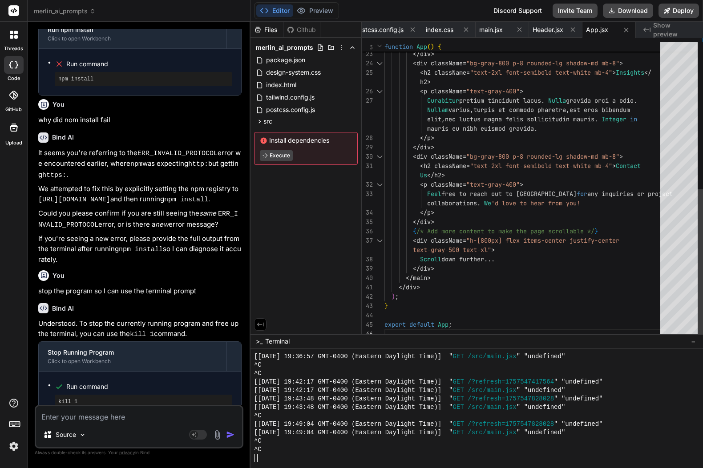
scroll to position [17, 0]
click at [318, 11] on button "Preview" at bounding box center [315, 10] width 44 height 12
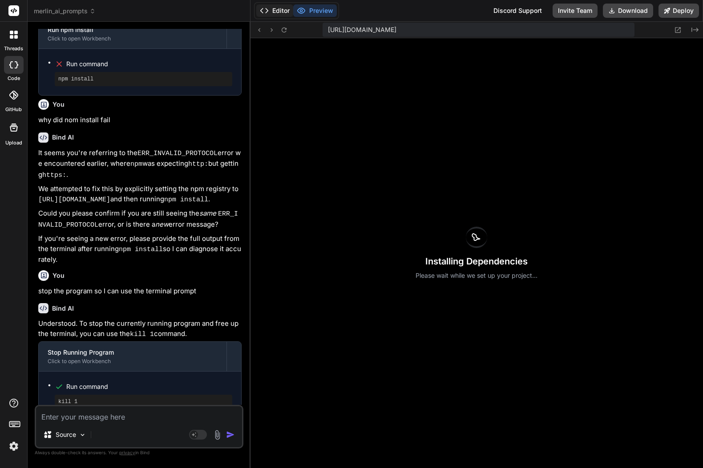
click at [286, 11] on button "Editor" at bounding box center [274, 10] width 37 height 12
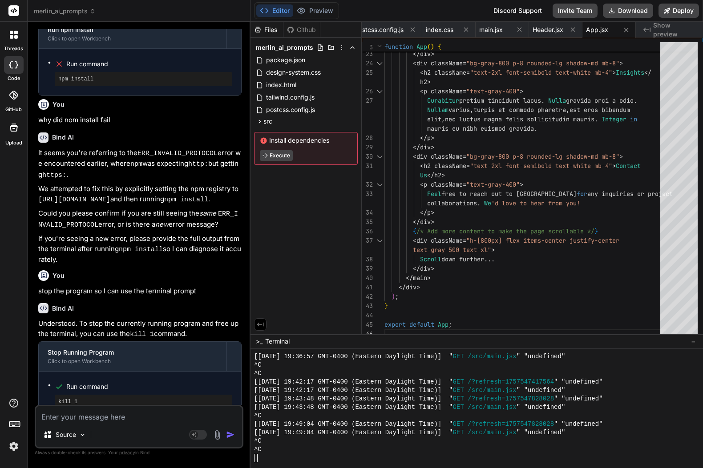
click at [132, 417] on textarea at bounding box center [139, 414] width 206 height 16
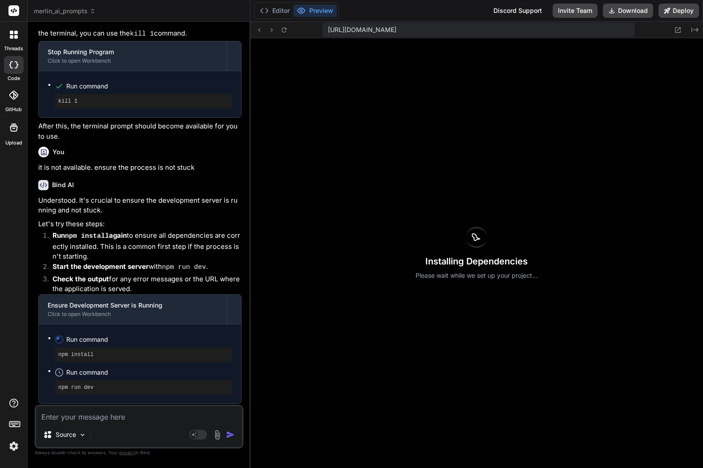
scroll to position [2423, 0]
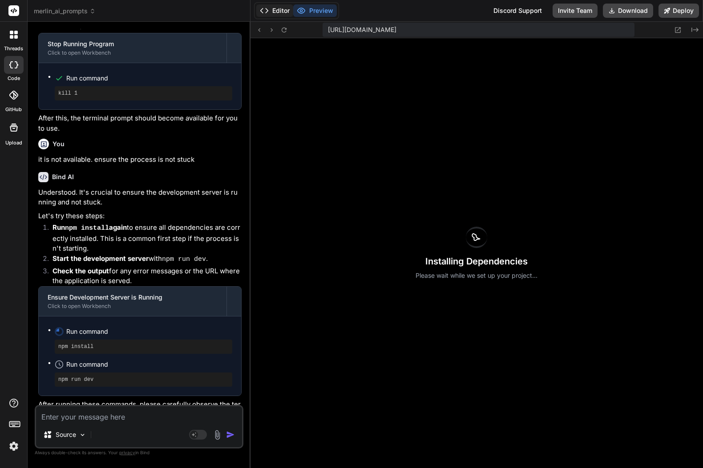
click at [281, 9] on button "Editor" at bounding box center [274, 10] width 37 height 12
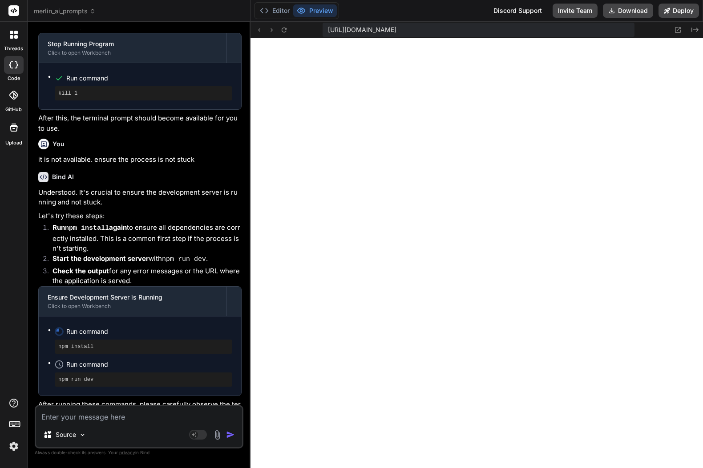
scroll to position [1926, 0]
click at [271, 7] on button "Editor" at bounding box center [274, 10] width 37 height 12
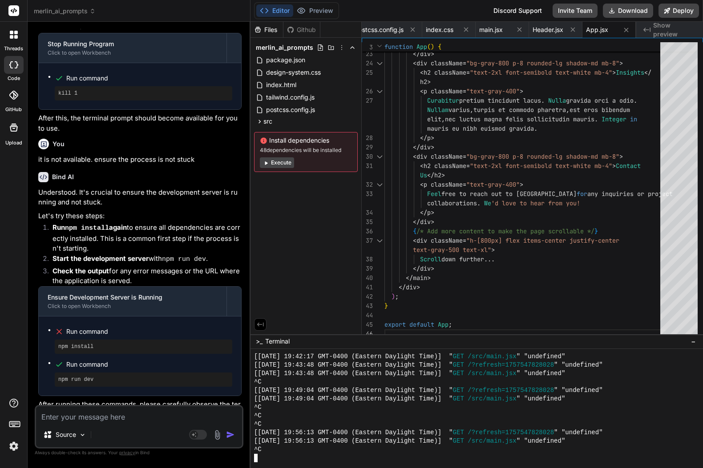
click at [88, 10] on span "merlin_ai_prompts" at bounding box center [65, 11] width 62 height 9
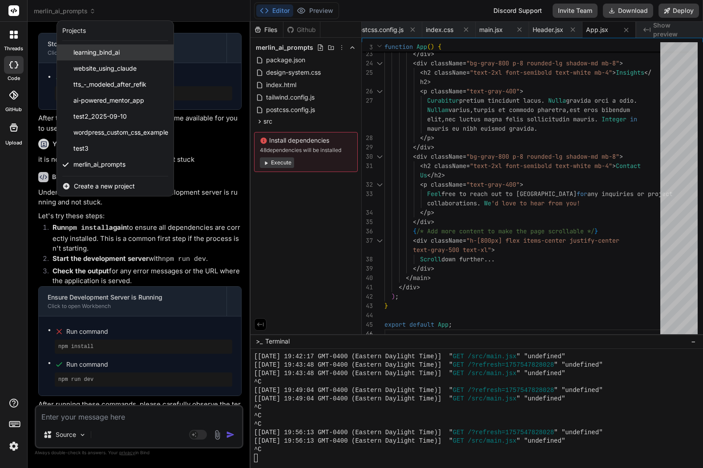
click at [95, 56] on span "learning_bind_ai" at bounding box center [96, 52] width 46 height 9
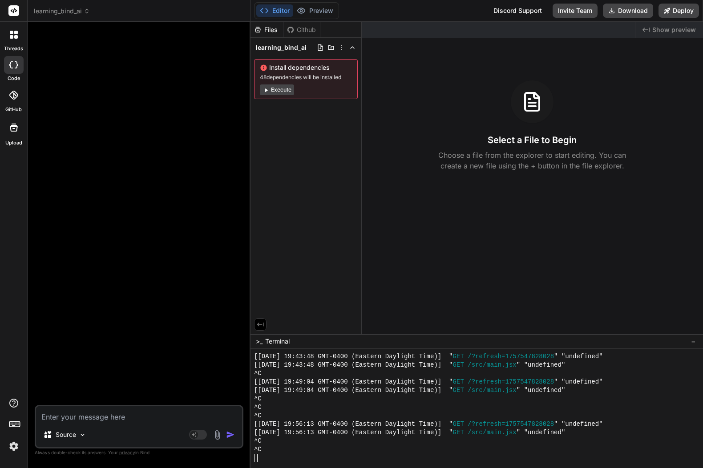
click at [86, 12] on icon at bounding box center [87, 11] width 6 height 6
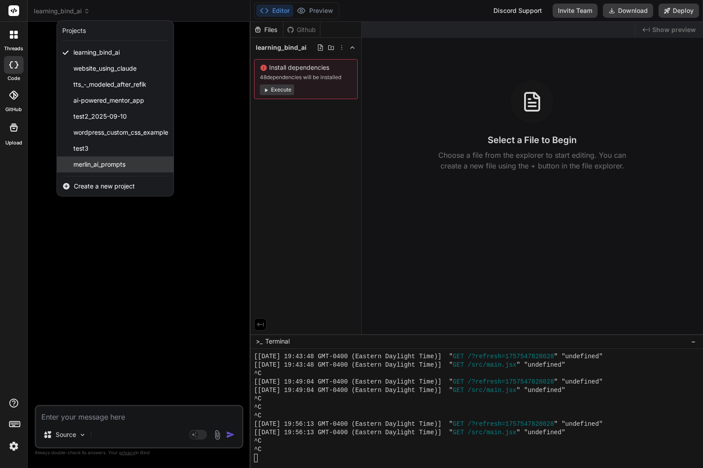
click at [120, 168] on span "merlin_ai_prompts" at bounding box center [99, 164] width 52 height 9
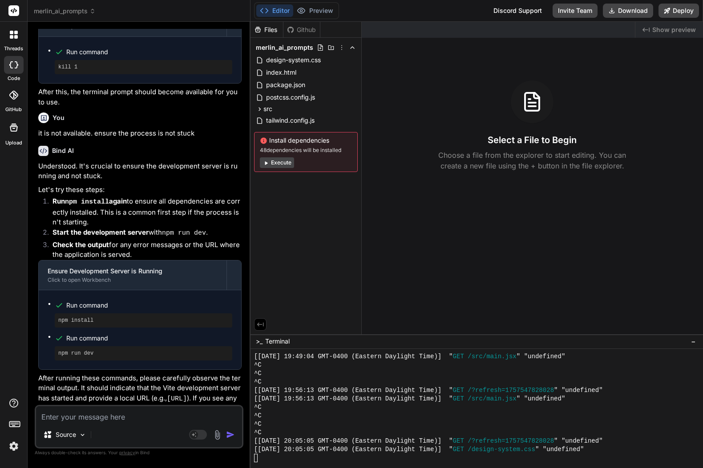
scroll to position [1968, 0]
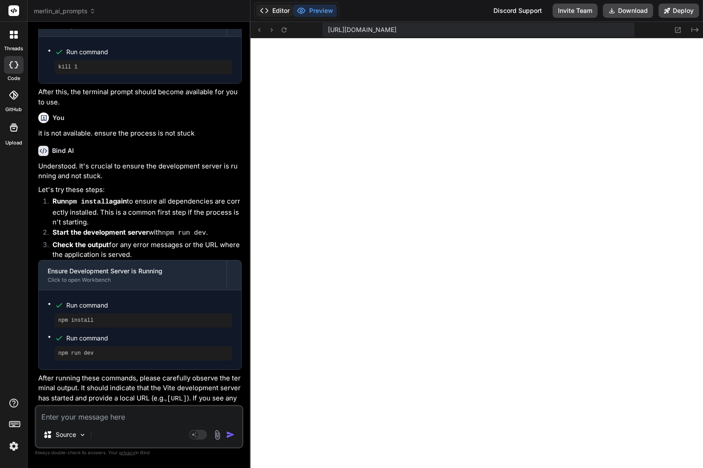
click at [280, 12] on button "Editor" at bounding box center [274, 10] width 37 height 12
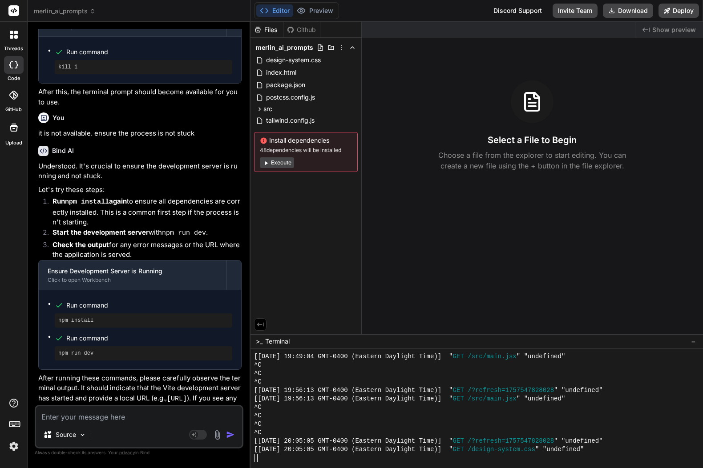
drag, startPoint x: 66, startPoint y: 422, endPoint x: 82, endPoint y: 421, distance: 15.6
click at [66, 422] on textarea at bounding box center [139, 414] width 206 height 16
paste textarea "Role: You are a React component architect. Action: Build a fully responsive hea…"
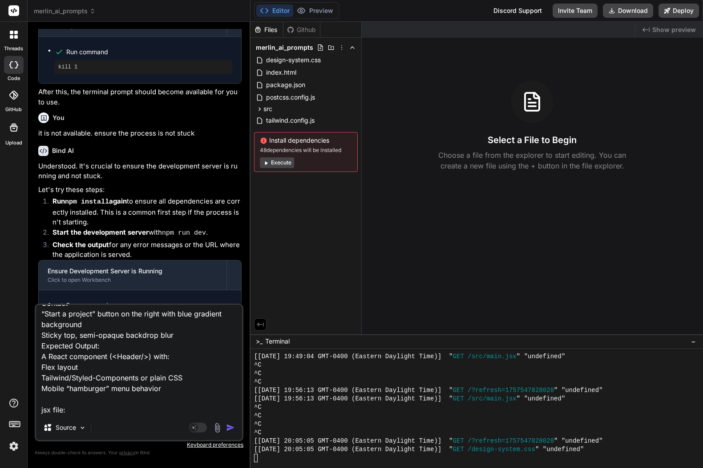
scroll to position [109, 0]
paste textarea "function Header() { return ( <header className="backdrop-blur bg-black/60 stick…"
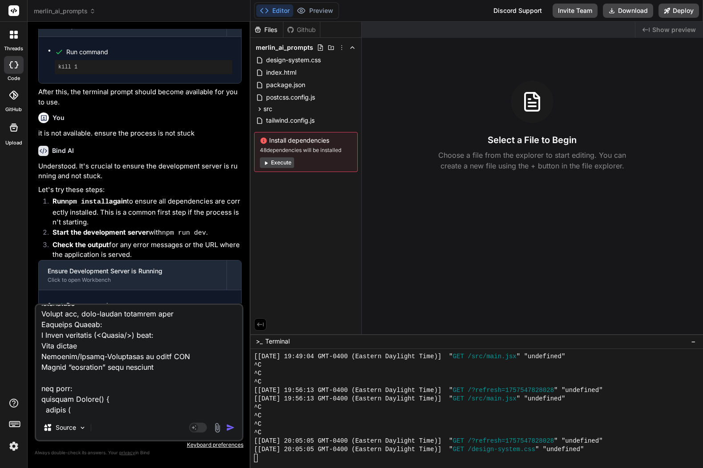
scroll to position [365, 0]
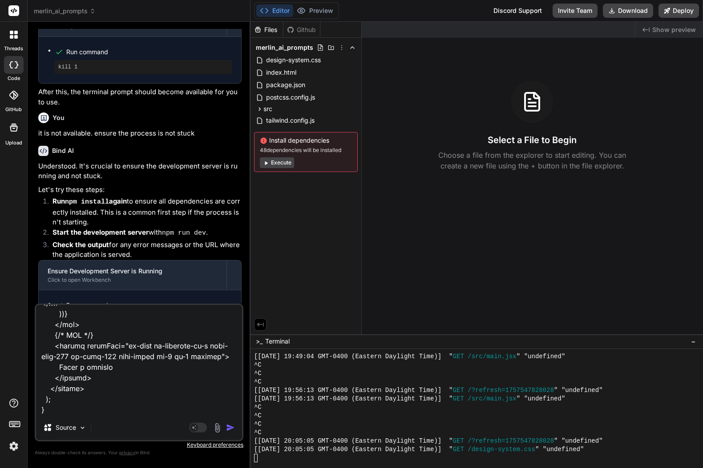
click at [230, 428] on img "button" at bounding box center [230, 427] width 9 height 9
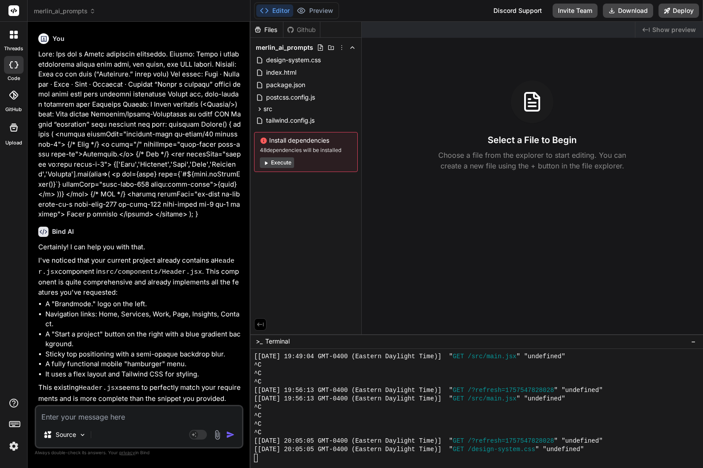
scroll to position [1050, 0]
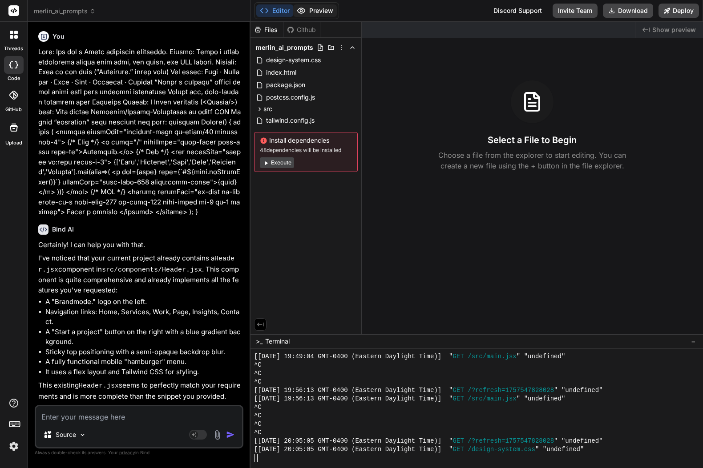
click at [312, 12] on button "Preview" at bounding box center [315, 10] width 44 height 12
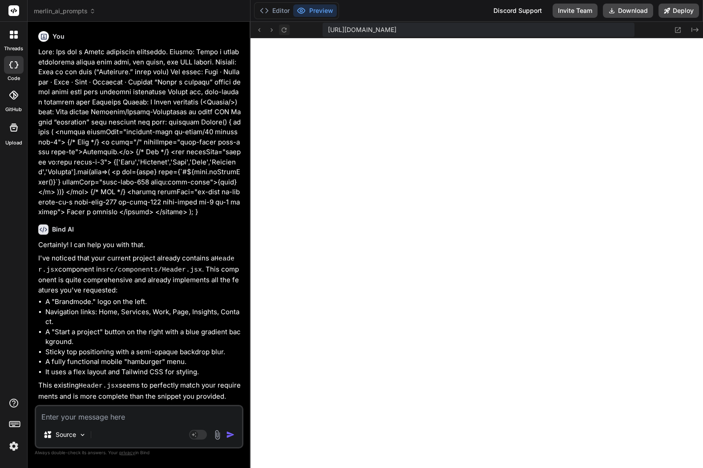
click at [284, 29] on icon at bounding box center [284, 30] width 8 height 8
click at [102, 413] on textarea at bounding box center [139, 414] width 206 height 16
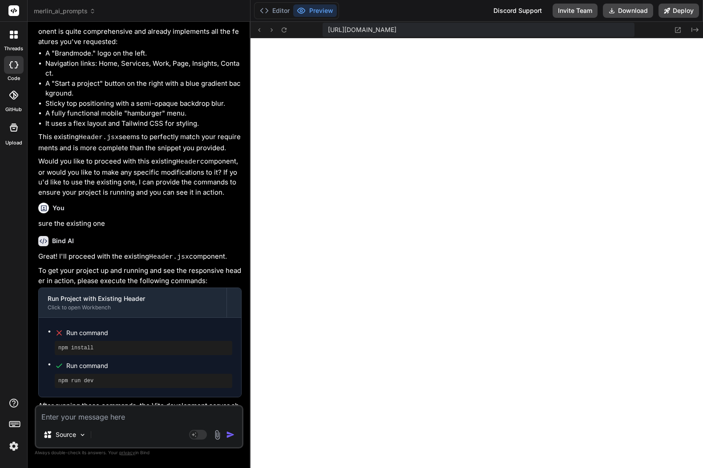
scroll to position [2019, 0]
click at [205, 434] on rect at bounding box center [198, 435] width 18 height 10
click at [146, 413] on textarea at bounding box center [139, 414] width 206 height 16
paste textarea "Role: You are a UI/UX engineer. Action: Create the hero/intro block that displa…"
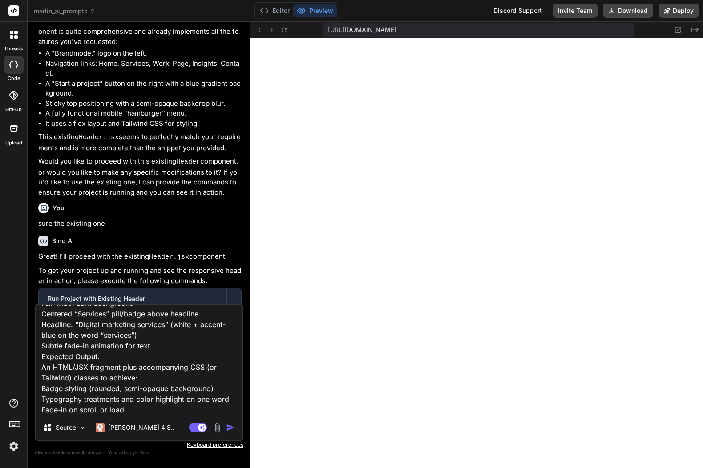
scroll to position [87, 0]
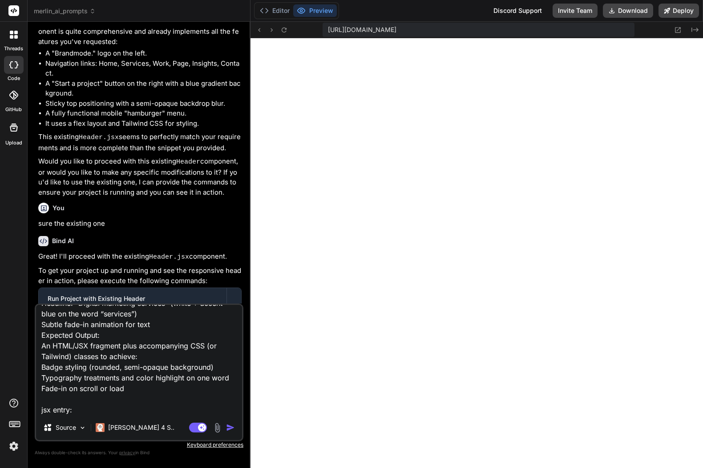
paste textarea "<section className="text-center py-20 bg-[#0A0F25]"> <span className="inline-bl…"
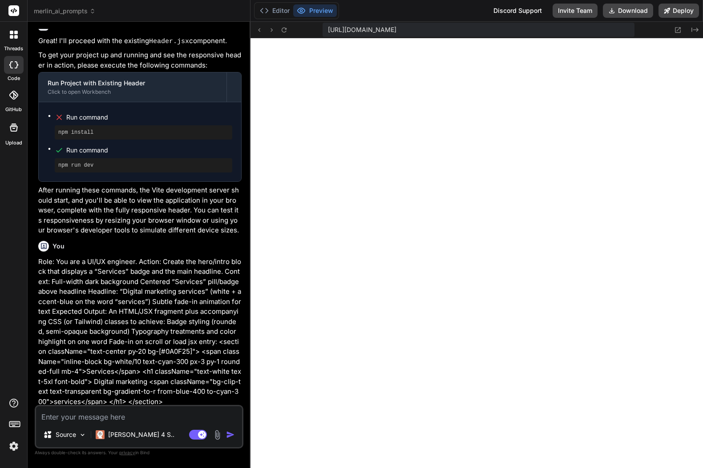
scroll to position [1642, 0]
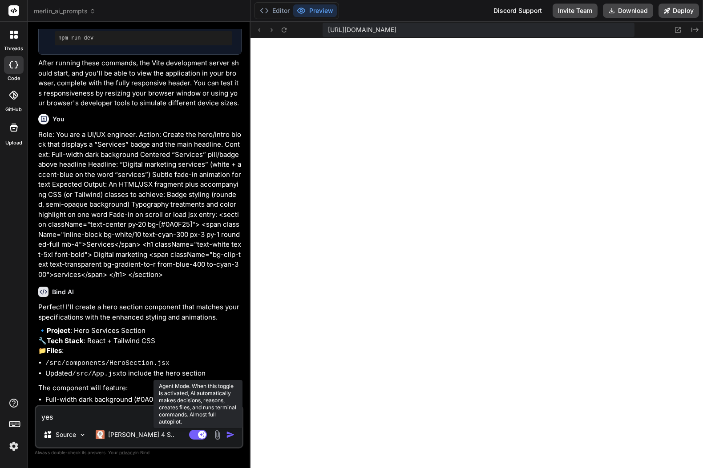
click at [201, 435] on rect at bounding box center [202, 435] width 8 height 8
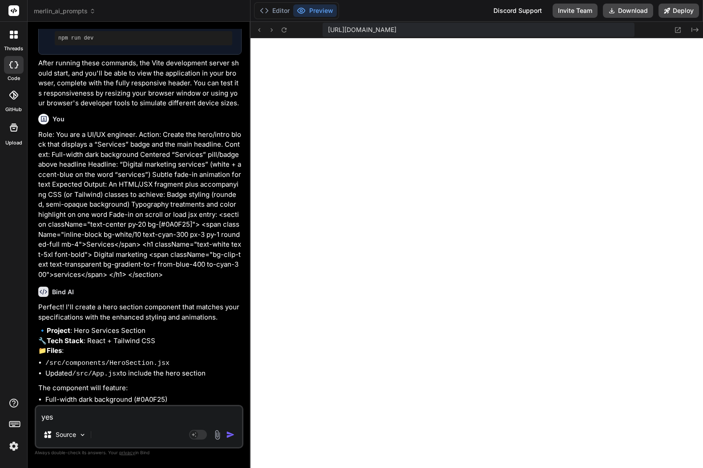
click at [232, 436] on img "button" at bounding box center [230, 434] width 9 height 9
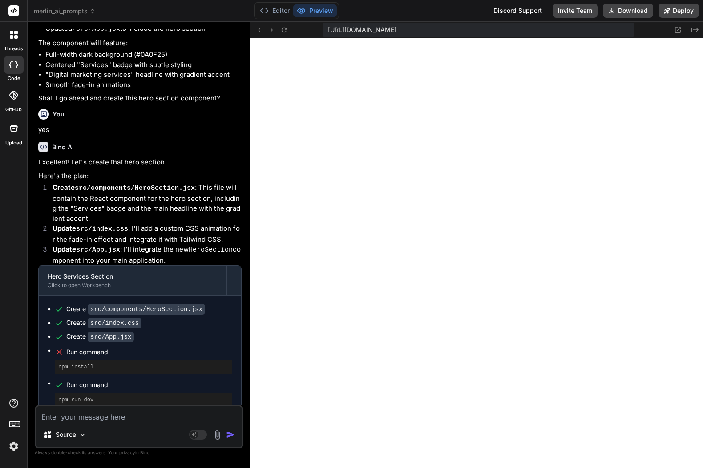
scroll to position [2053, 0]
click at [124, 414] on textarea at bounding box center [139, 414] width 206 height 16
click at [279, 28] on button at bounding box center [284, 29] width 11 height 11
click at [278, 29] on div at bounding box center [272, 29] width 36 height 11
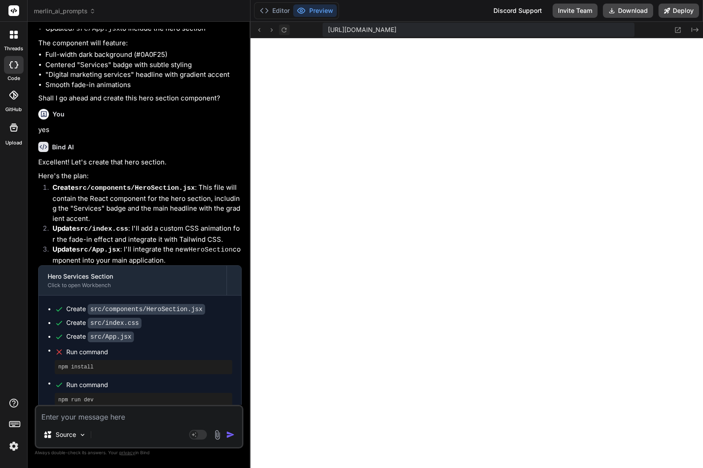
click at [282, 32] on icon at bounding box center [284, 30] width 8 height 8
drag, startPoint x: 95, startPoint y: 420, endPoint x: 109, endPoint y: 414, distance: 14.4
click at [94, 420] on textarea at bounding box center [139, 414] width 206 height 16
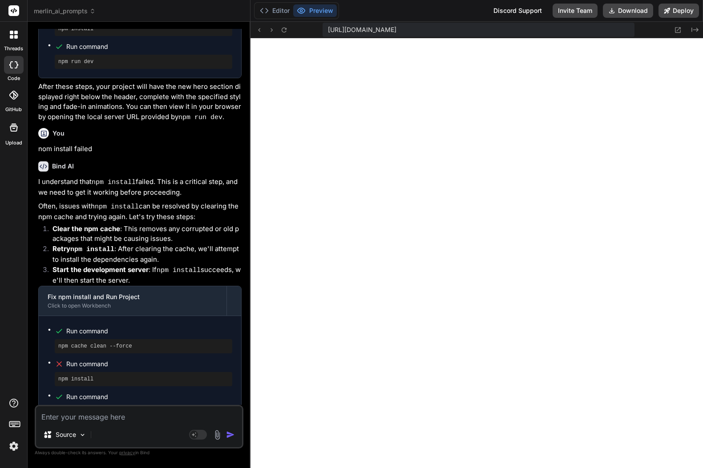
scroll to position [2129, 0]
click at [196, 434] on rect at bounding box center [194, 435] width 8 height 8
click at [131, 417] on textarea at bounding box center [139, 414] width 206 height 16
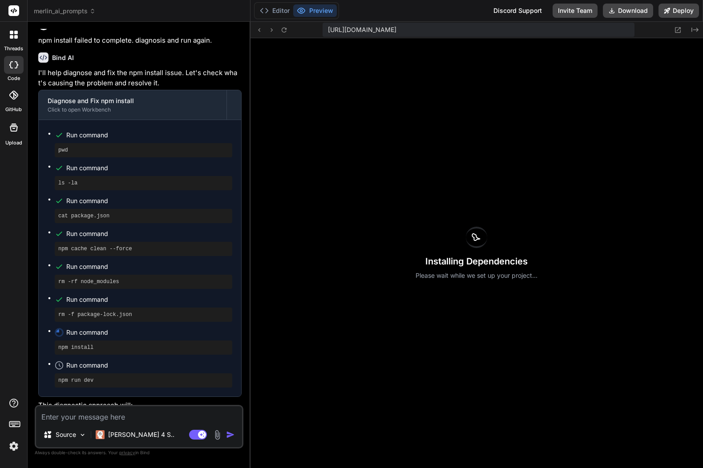
scroll to position [2769, 0]
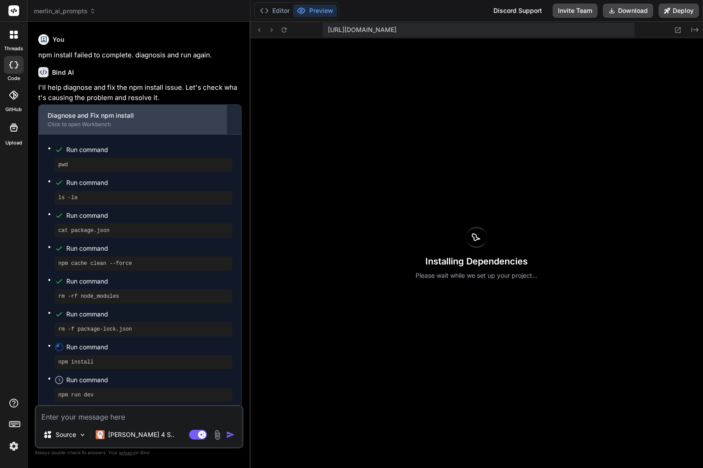
click at [104, 121] on div "Click to open Workbench" at bounding box center [133, 124] width 170 height 7
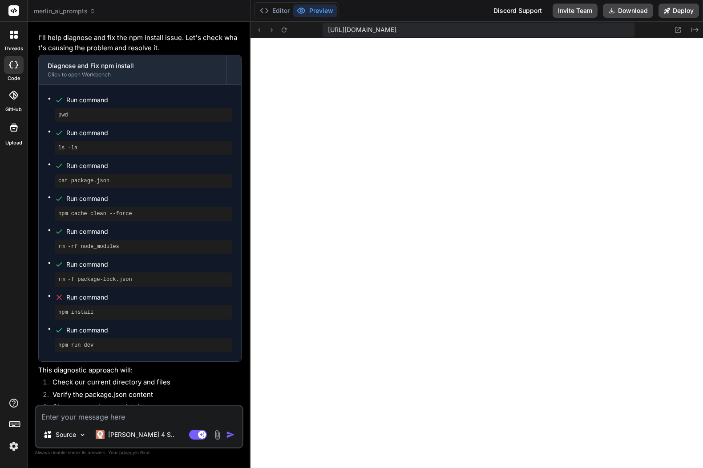
scroll to position [2213, 0]
click at [276, 11] on button "Editor" at bounding box center [274, 10] width 37 height 12
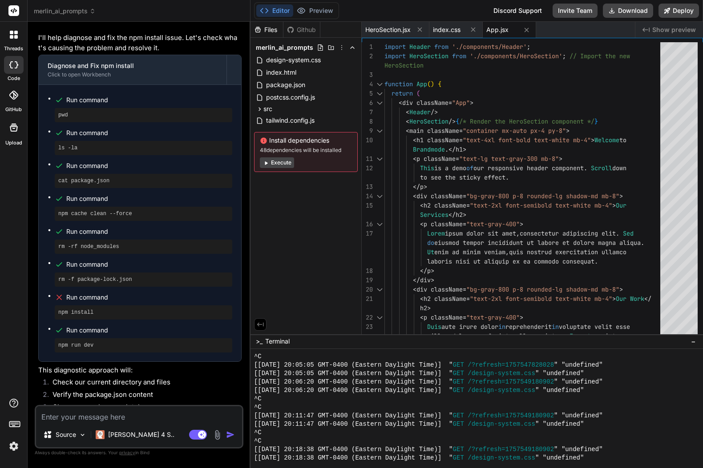
scroll to position [2214, 0]
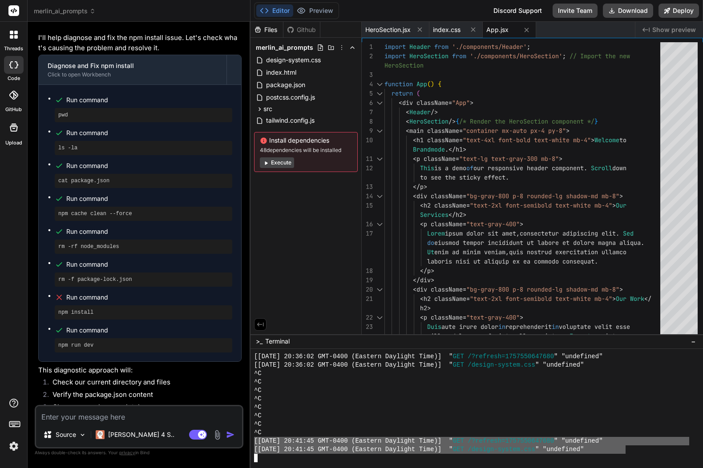
drag, startPoint x: 627, startPoint y: 453, endPoint x: 255, endPoint y: 442, distance: 371.5
click at [254, 441] on div "[Wed Sep 10 2025 20:36:02 GMT-0400 (Eastern Daylight Time)] " GET /?refresh=175…" at bounding box center [471, 408] width 435 height 110
click at [100, 417] on textarea at bounding box center [139, 414] width 206 height 16
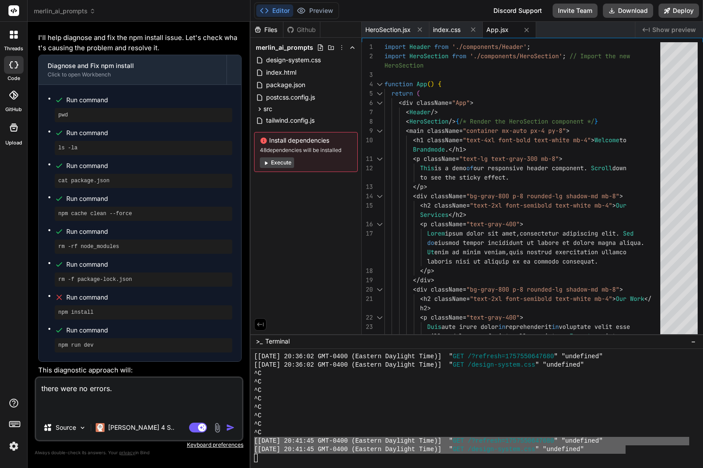
paste textarea "[Wed Sep 10 2025 20:41:45 GMT-0400 (Eastern Daylight Time)] "GET /?refresh=1757…"
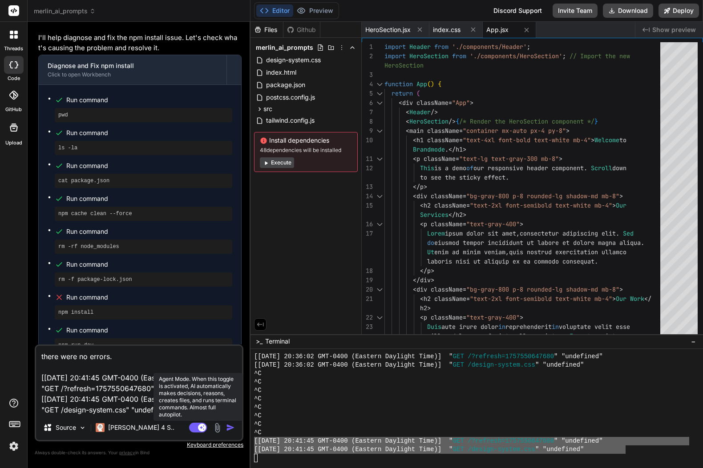
click at [200, 427] on rect at bounding box center [202, 428] width 8 height 8
click at [232, 429] on img "button" at bounding box center [230, 427] width 9 height 9
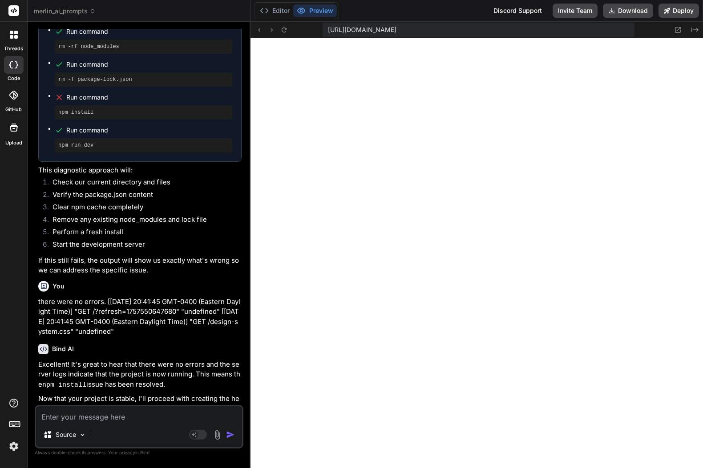
scroll to position [3131, 0]
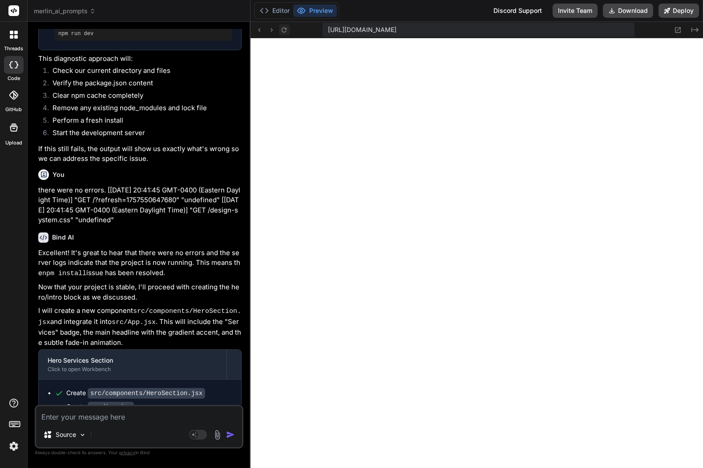
click at [283, 29] on icon at bounding box center [284, 30] width 8 height 8
click at [93, 417] on textarea at bounding box center [139, 414] width 206 height 16
paste textarea "Role: You are a front-end developer specializing in component libraries. Action…"
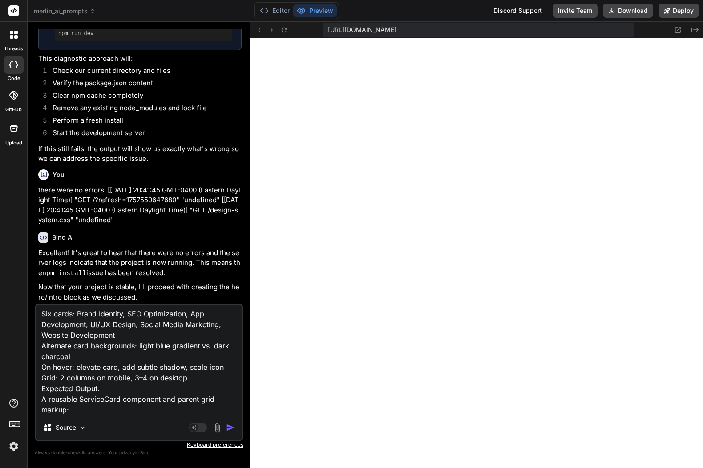
scroll to position [87, 0]
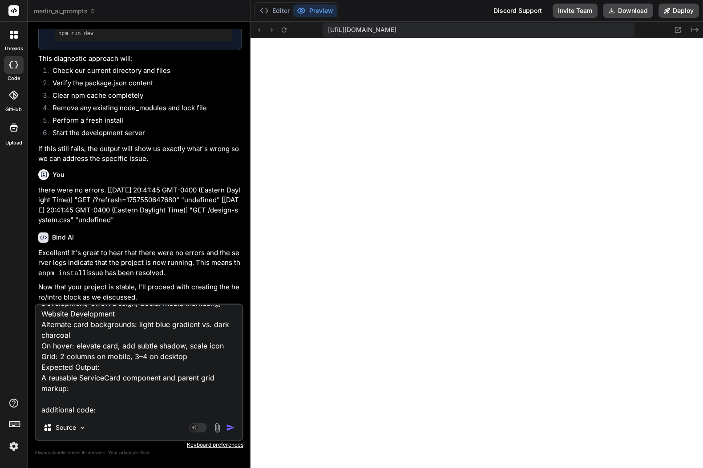
paste textarea "function ServiceCard({ title, icon, variant }) { const bg = variant==='light' ?…"
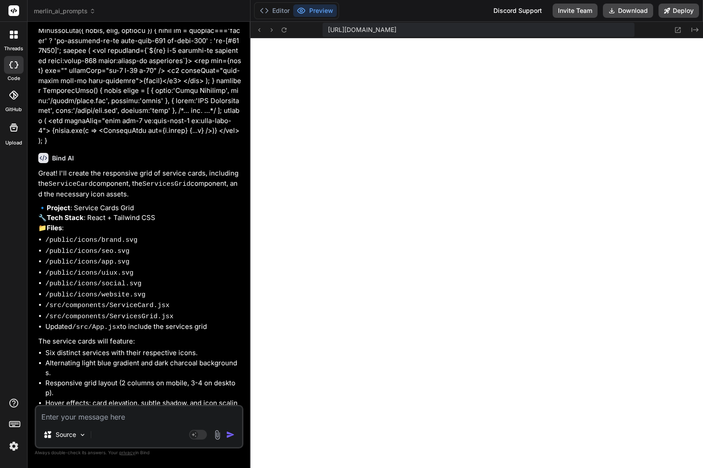
scroll to position [3861, 0]
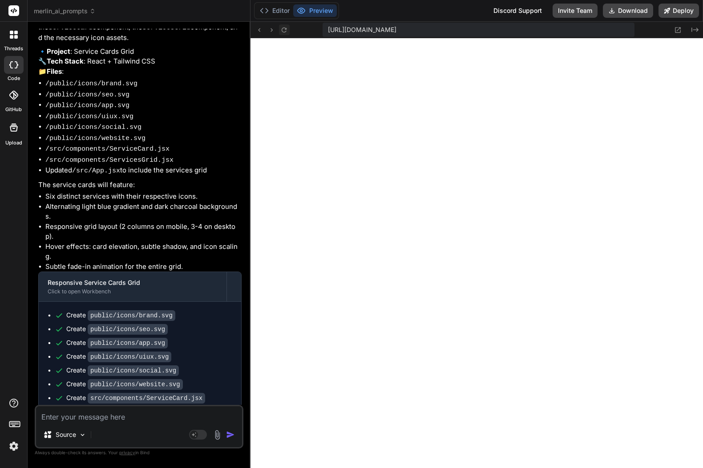
click at [286, 28] on icon at bounding box center [283, 29] width 5 height 5
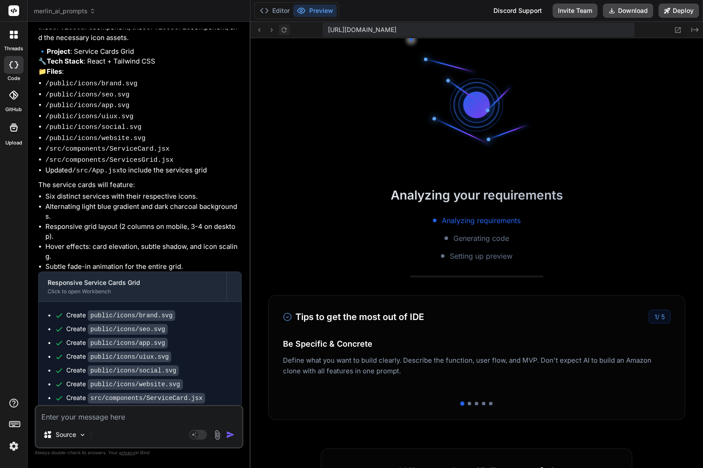
scroll to position [2264, 0]
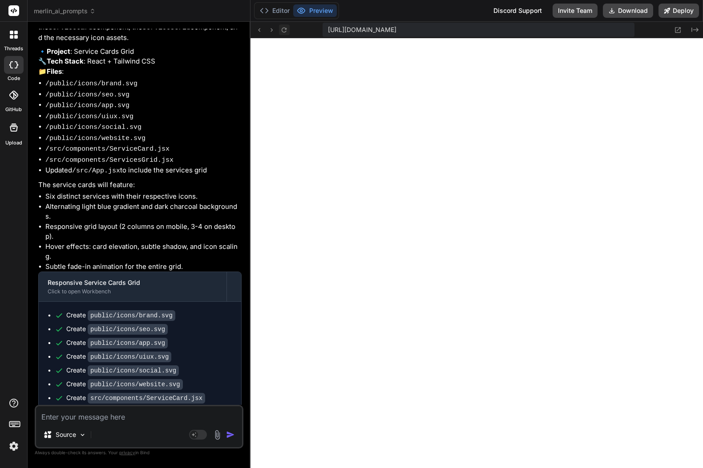
click at [285, 31] on icon at bounding box center [283, 29] width 5 height 5
click at [123, 416] on textarea at bounding box center [139, 414] width 206 height 16
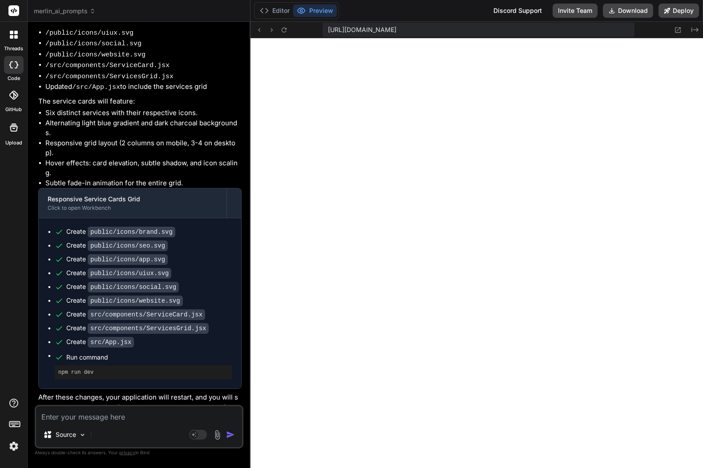
scroll to position [4118, 0]
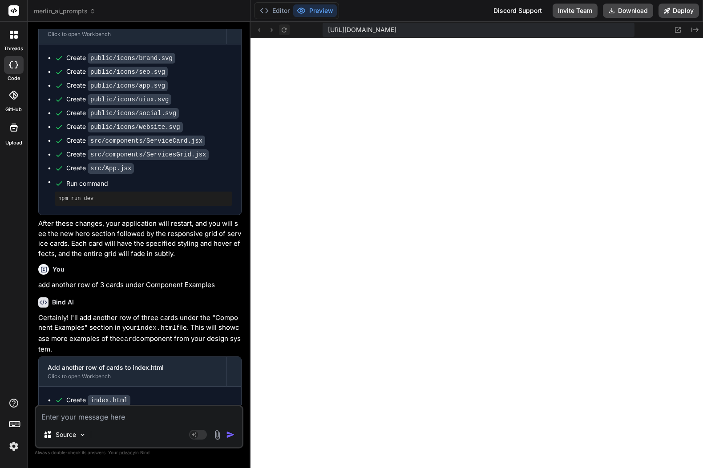
click at [283, 31] on icon at bounding box center [284, 30] width 8 height 8
click at [114, 417] on textarea at bounding box center [139, 414] width 206 height 16
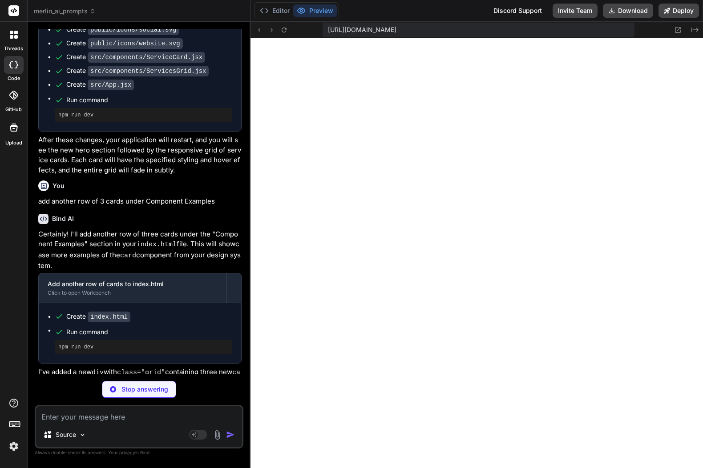
scroll to position [2315, 0]
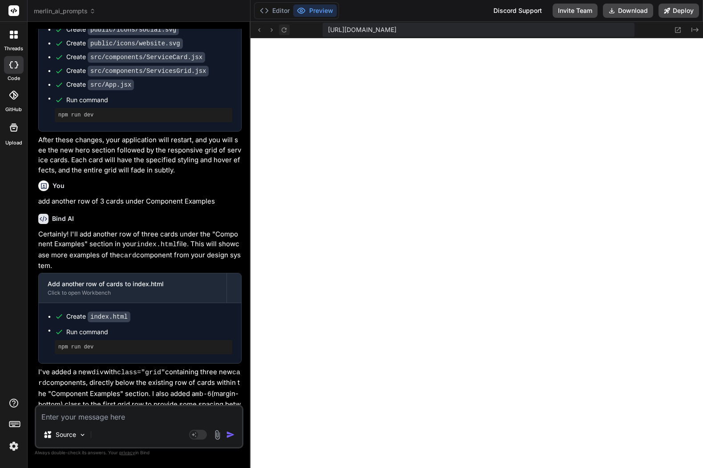
click at [285, 33] on icon at bounding box center [284, 30] width 8 height 8
click at [283, 12] on button "Editor" at bounding box center [274, 10] width 37 height 12
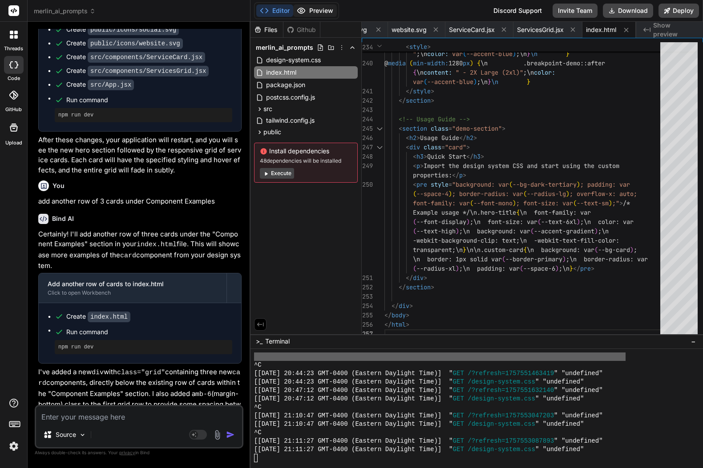
click at [313, 9] on button "Preview" at bounding box center [315, 10] width 44 height 12
